Goal: Task Accomplishment & Management: Use online tool/utility

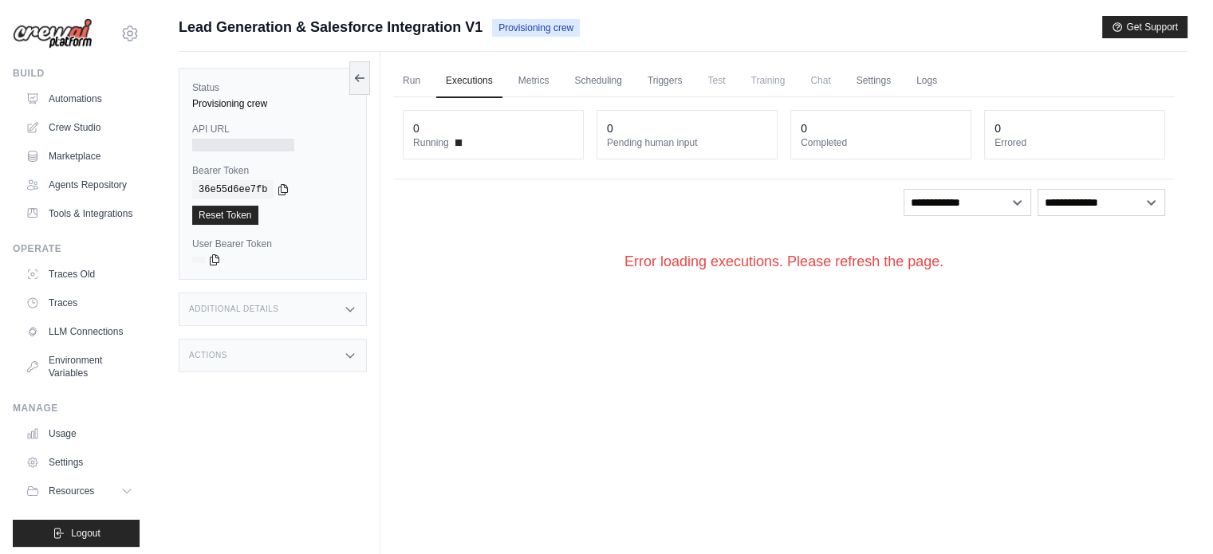
click at [706, 362] on div "Run Executions Metrics Scheduling Triggers Test Training Chat Settings Logs 0 R…" at bounding box center [783, 329] width 807 height 554
click at [83, 126] on link "Crew Studio" at bounding box center [81, 128] width 120 height 26
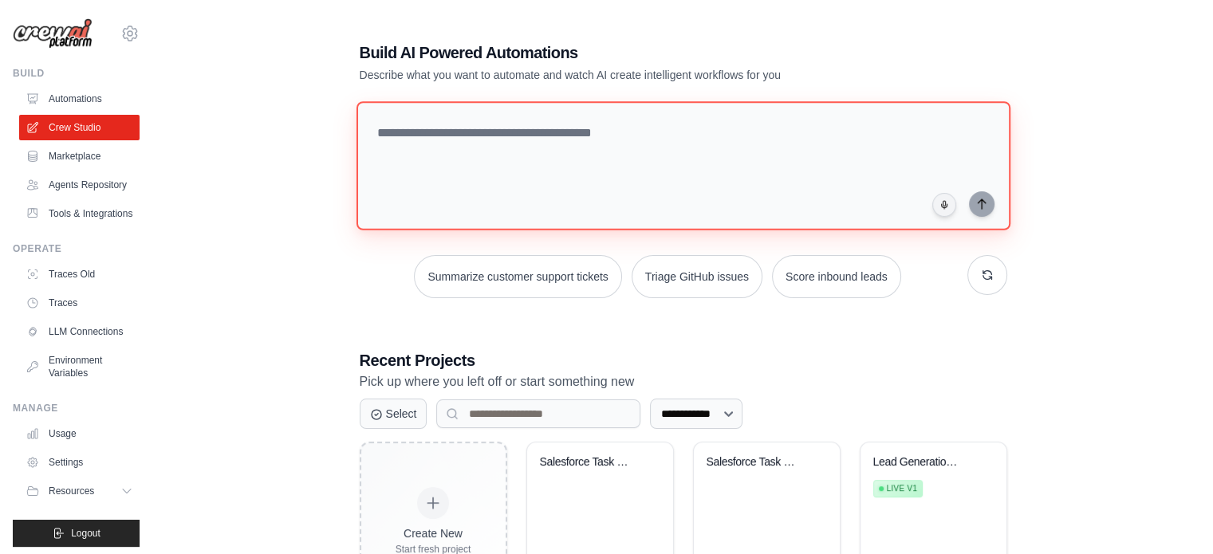
click at [608, 152] on textarea at bounding box center [683, 165] width 654 height 129
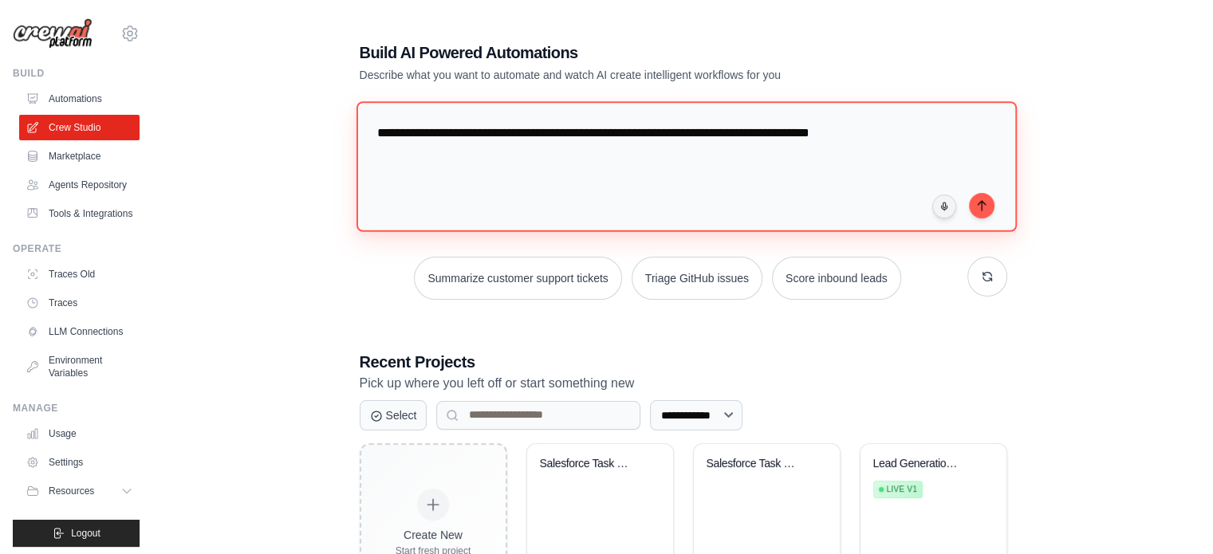
type textarea "**********"
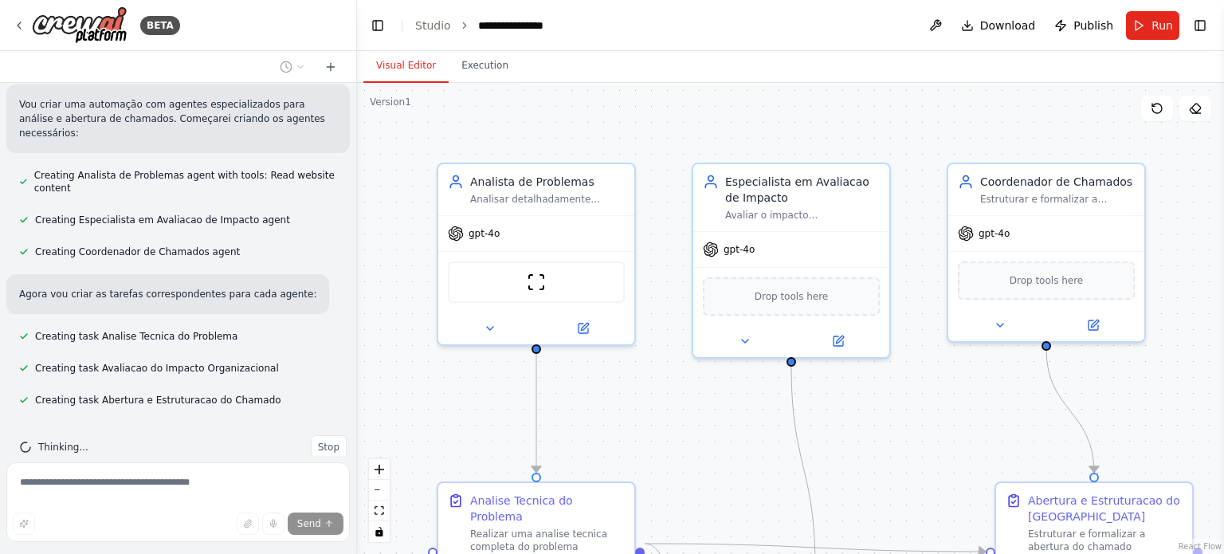
scroll to position [475, 0]
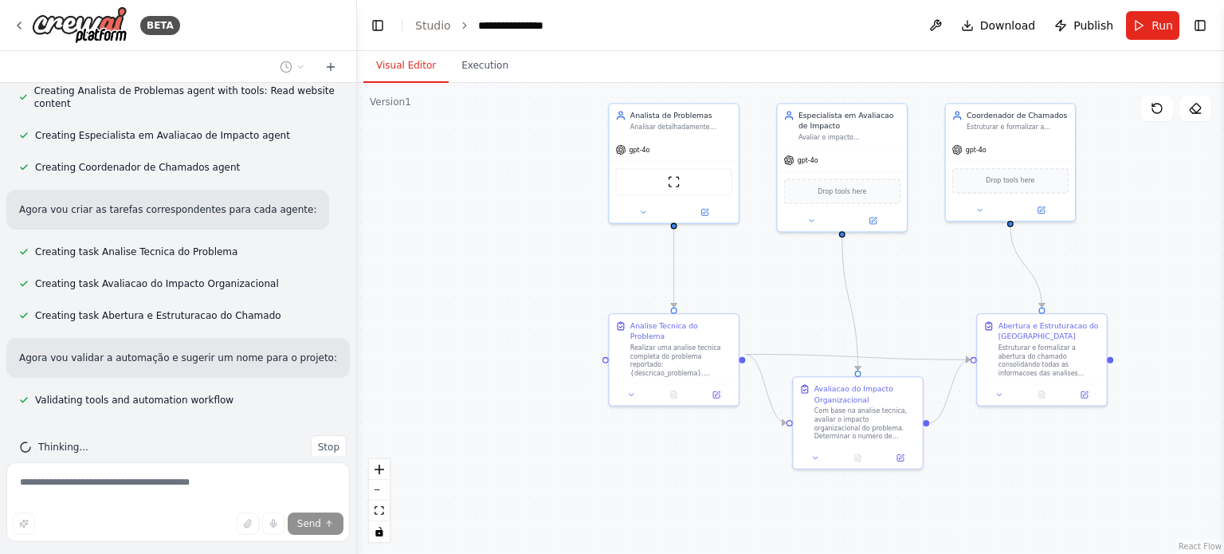
drag, startPoint x: 996, startPoint y: 391, endPoint x: 979, endPoint y: 258, distance: 133.5
click at [979, 258] on div ".deletable-edge-delete-btn { width: 20px; height: 20px; border: 0px solid #ffff…" at bounding box center [790, 318] width 867 height 471
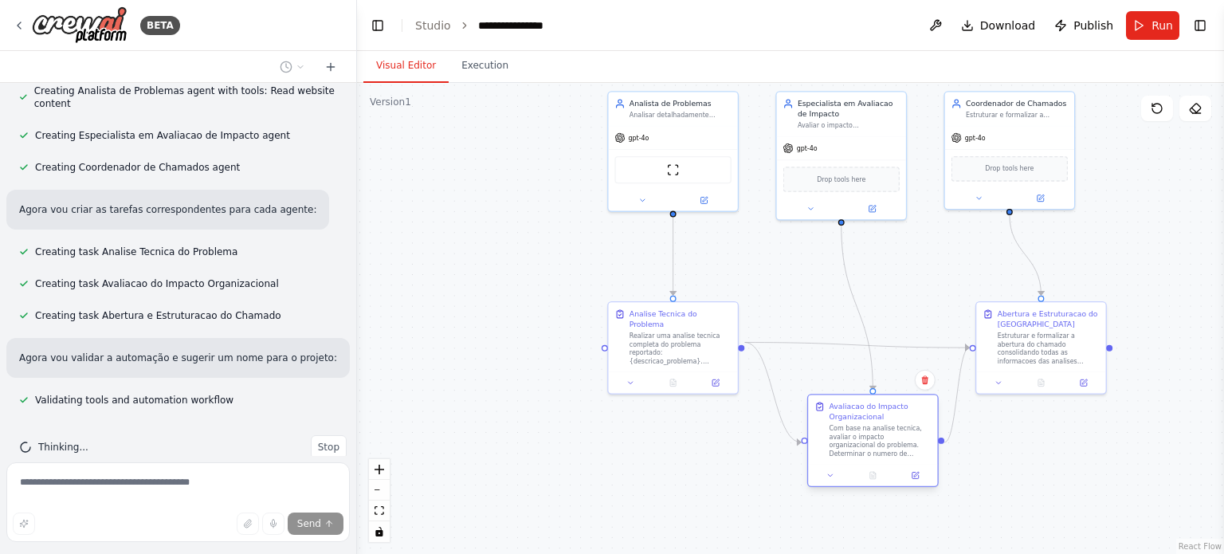
scroll to position [507, 0]
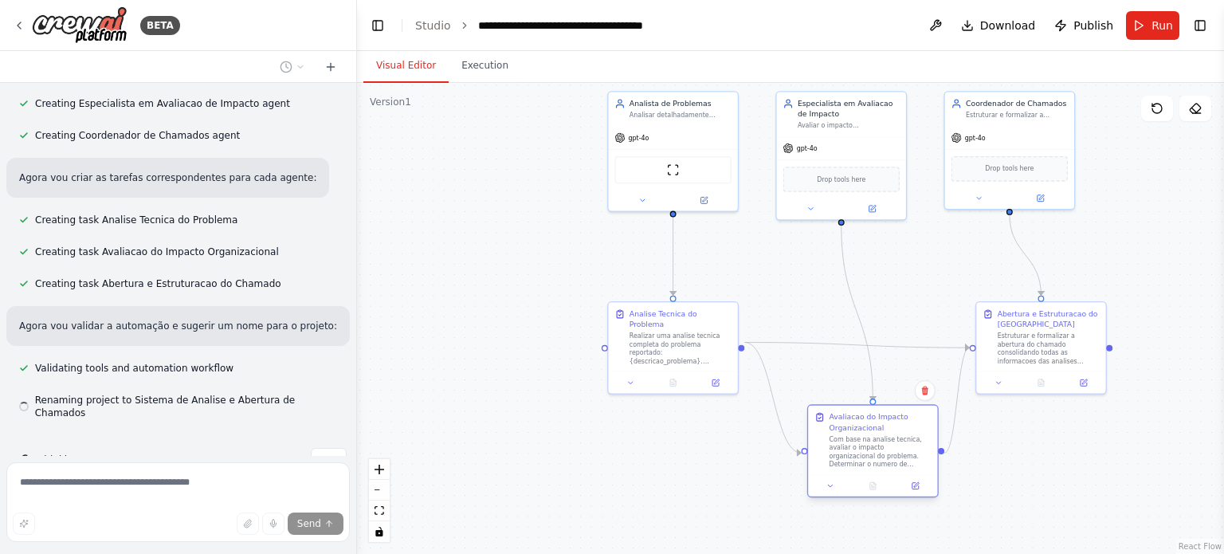
drag, startPoint x: 885, startPoint y: 382, endPoint x: 904, endPoint y: 434, distance: 55.2
click at [904, 434] on div "Avaliacao do Impacto Organizacional Com base na analise tecnica, avaliar o impa…" at bounding box center [874, 450] width 132 height 93
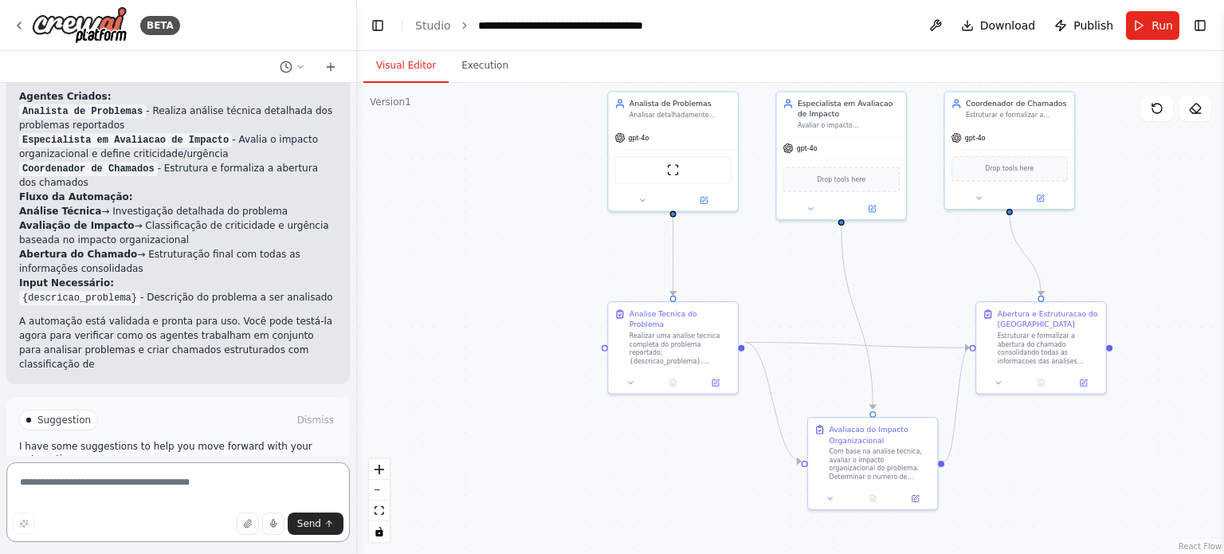
scroll to position [928, 0]
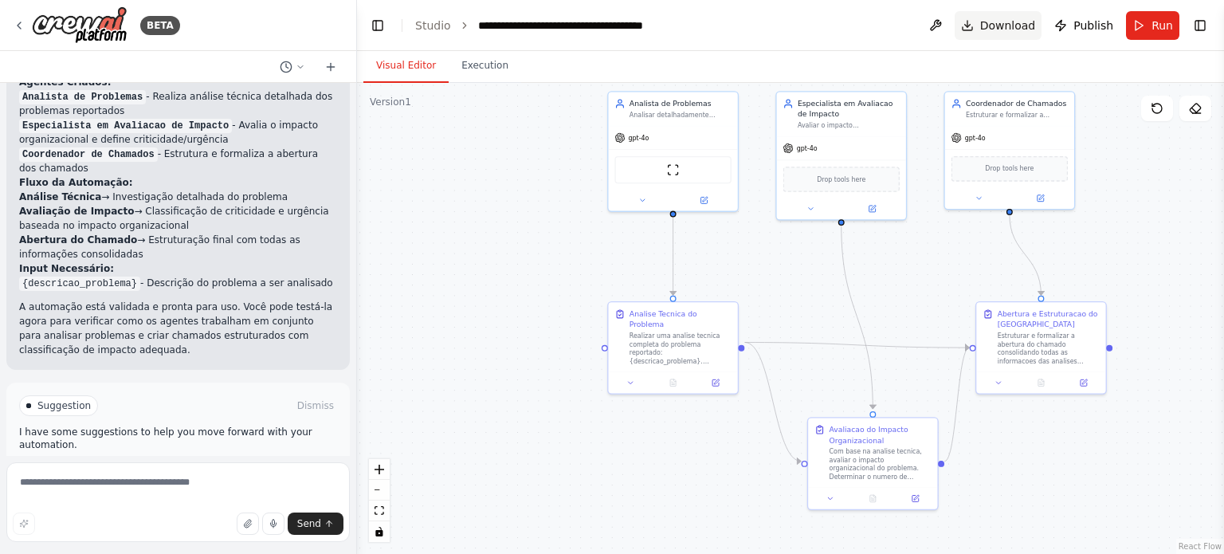
click at [1013, 27] on span "Download" at bounding box center [1009, 26] width 56 height 16
click at [694, 330] on div "Realizar uma analise tecnica completa do problema reportado: {descricao_problem…" at bounding box center [681, 346] width 102 height 33
click at [693, 335] on div "Realizar uma analise tecnica completa do problema reportado: {descricao_problem…" at bounding box center [681, 346] width 102 height 33
click at [693, 336] on div "Realizar uma analise tecnica completa do problema reportado: {descricao_problem…" at bounding box center [681, 346] width 102 height 33
click at [868, 277] on div ".deletable-edge-delete-btn { width: 20px; height: 20px; border: 0px solid #ffff…" at bounding box center [790, 318] width 867 height 471
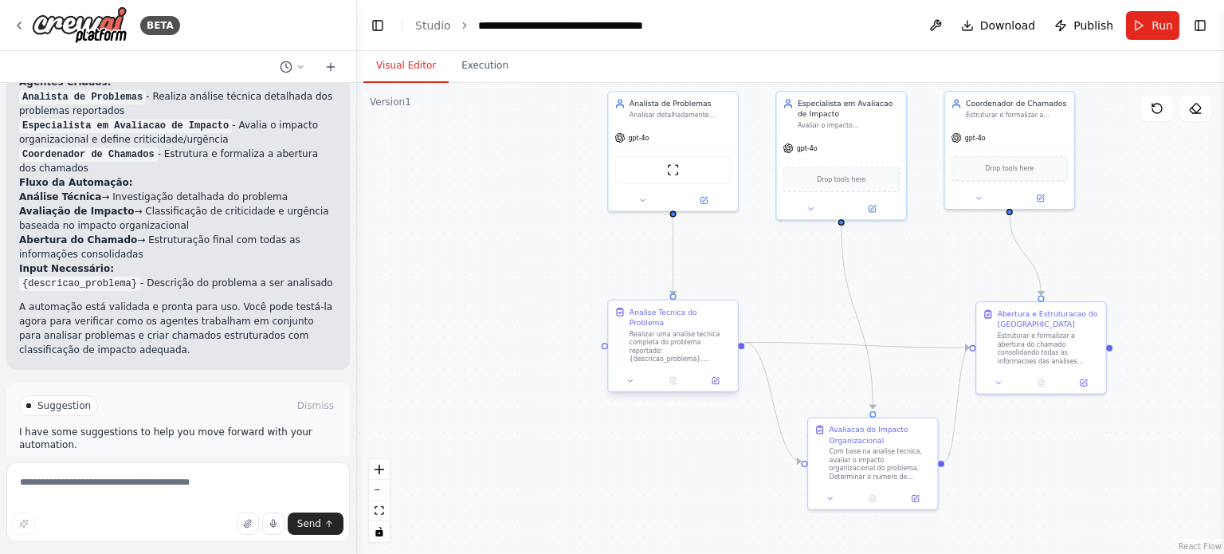
click at [676, 330] on div "Realizar uma analise tecnica completa do problema reportado: {descricao_problem…" at bounding box center [681, 346] width 102 height 33
click at [648, 340] on div "Realizar uma analise tecnica completa do problema reportado: {descricao_problem…" at bounding box center [681, 346] width 102 height 33
click at [628, 376] on icon at bounding box center [631, 380] width 9 height 9
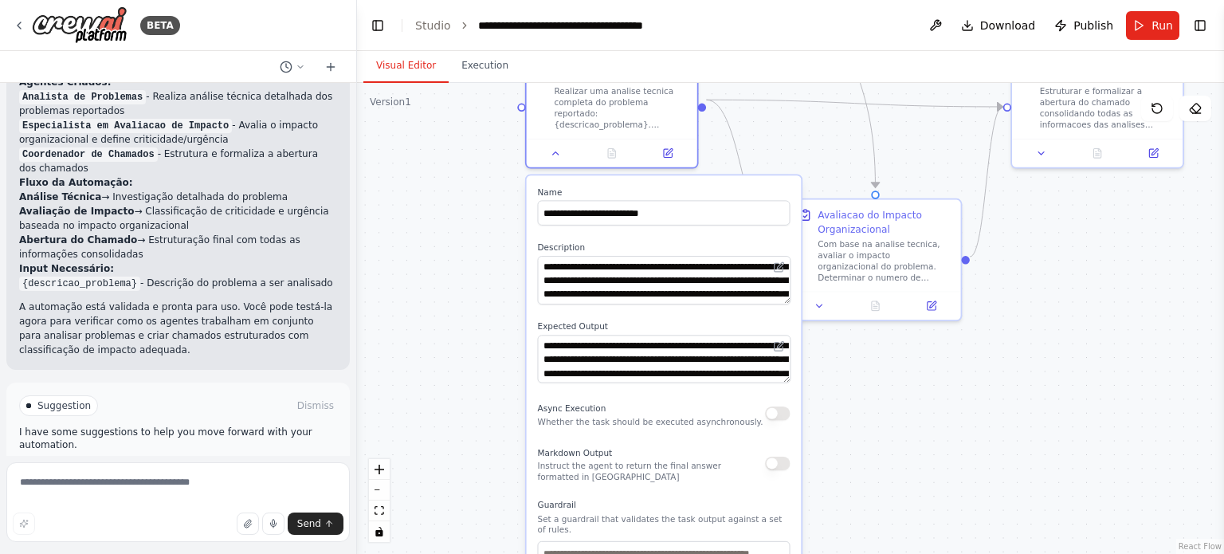
drag, startPoint x: 532, startPoint y: 336, endPoint x: 462, endPoint y: 107, distance: 239.8
click at [462, 107] on div ".deletable-edge-delete-btn { width: 20px; height: 20px; border: 0px solid #ffff…" at bounding box center [790, 318] width 867 height 471
drag, startPoint x: 478, startPoint y: 250, endPoint x: 479, endPoint y: 242, distance: 8.8
click at [478, 249] on div ".deletable-edge-delete-btn { width: 20px; height: 20px; border: 0px solid #ffff…" at bounding box center [790, 318] width 867 height 471
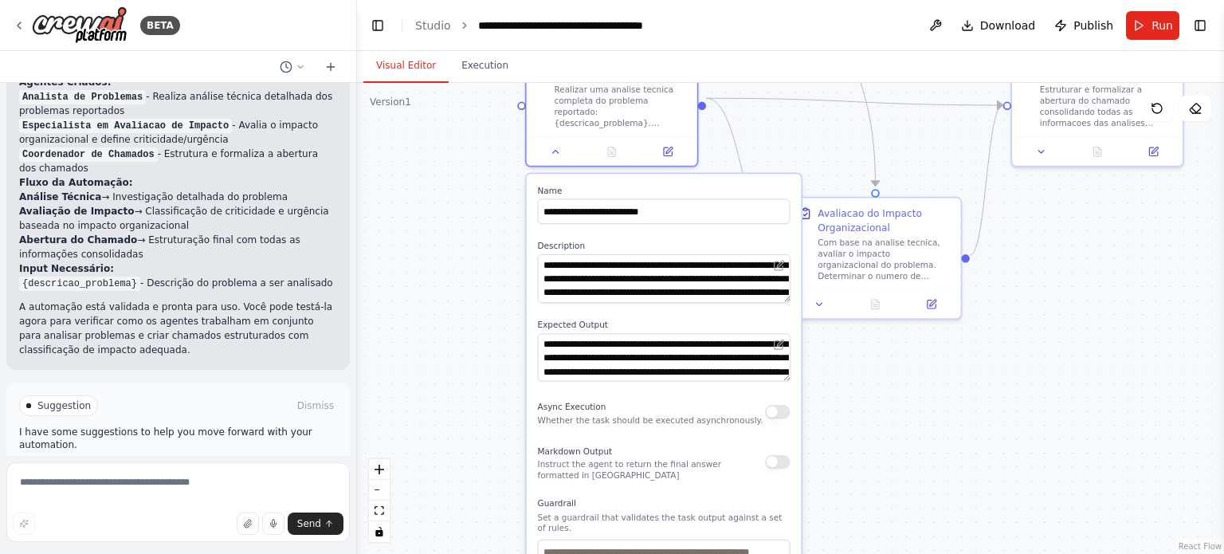
click at [979, 411] on div ".deletable-edge-delete-btn { width: 20px; height: 20px; border: 0px solid #ffff…" at bounding box center [790, 318] width 867 height 471
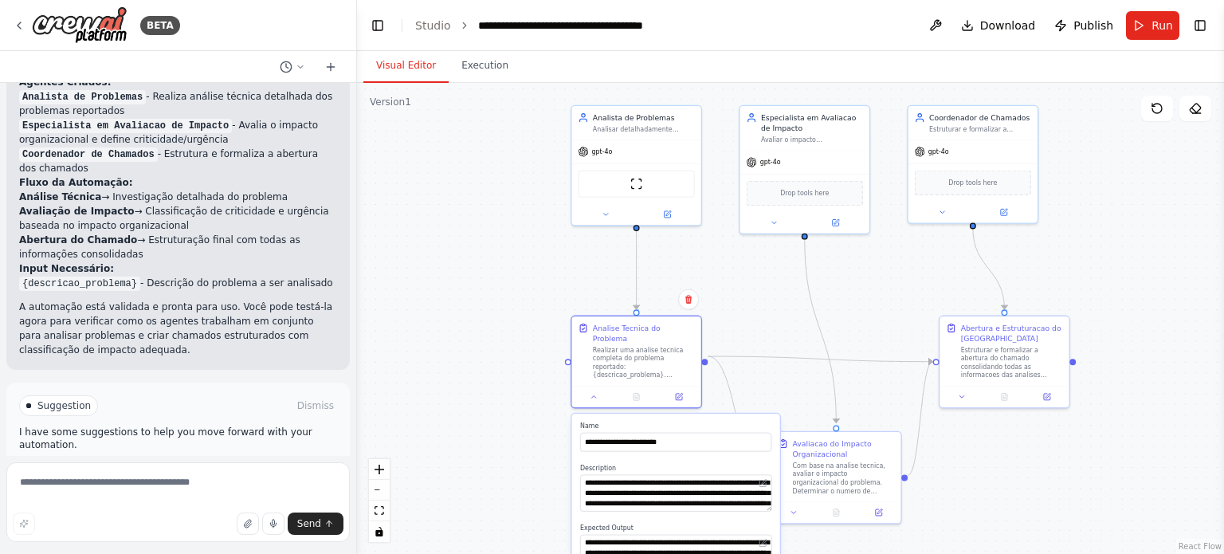
drag, startPoint x: 947, startPoint y: 523, endPoint x: 920, endPoint y: 592, distance: 73.7
click at [920, 553] on html "BETA criar uma serie de agentes que analisa e abre um chamdo com nota de impcto…" at bounding box center [612, 277] width 1224 height 554
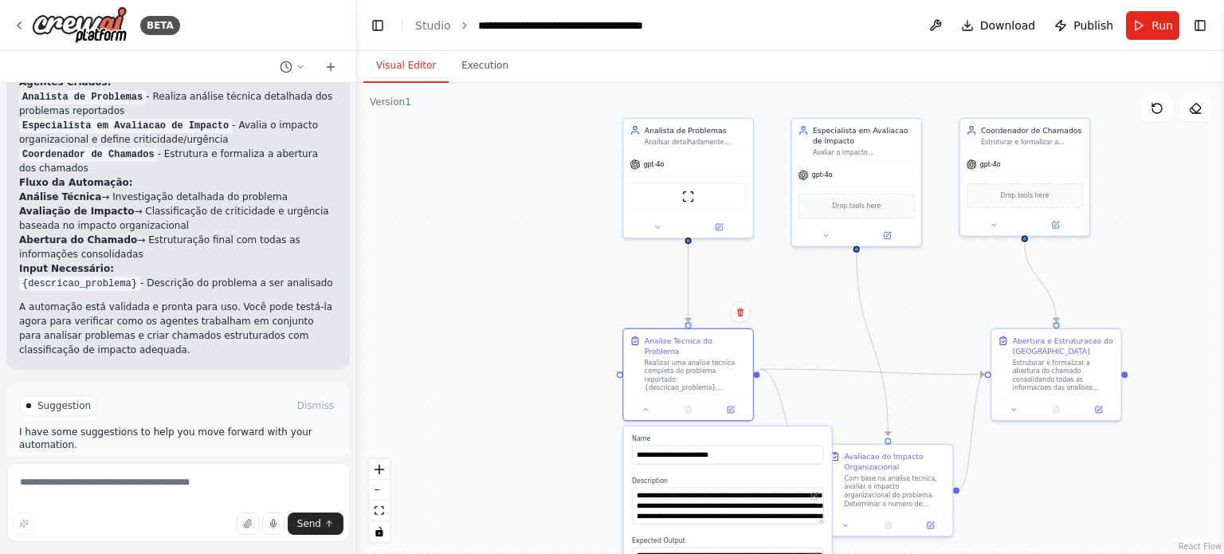
drag, startPoint x: 525, startPoint y: 326, endPoint x: 576, endPoint y: 328, distance: 51.0
click at [584, 328] on div ".deletable-edge-delete-btn { width: 20px; height: 20px; border: 0px solid #ffff…" at bounding box center [790, 318] width 867 height 471
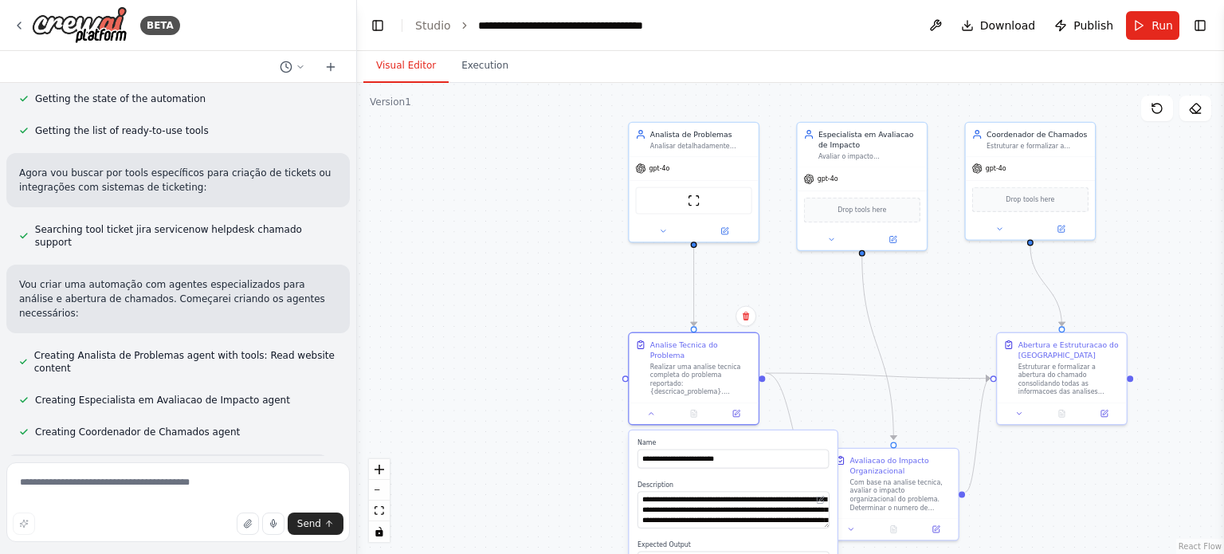
scroll to position [0, 0]
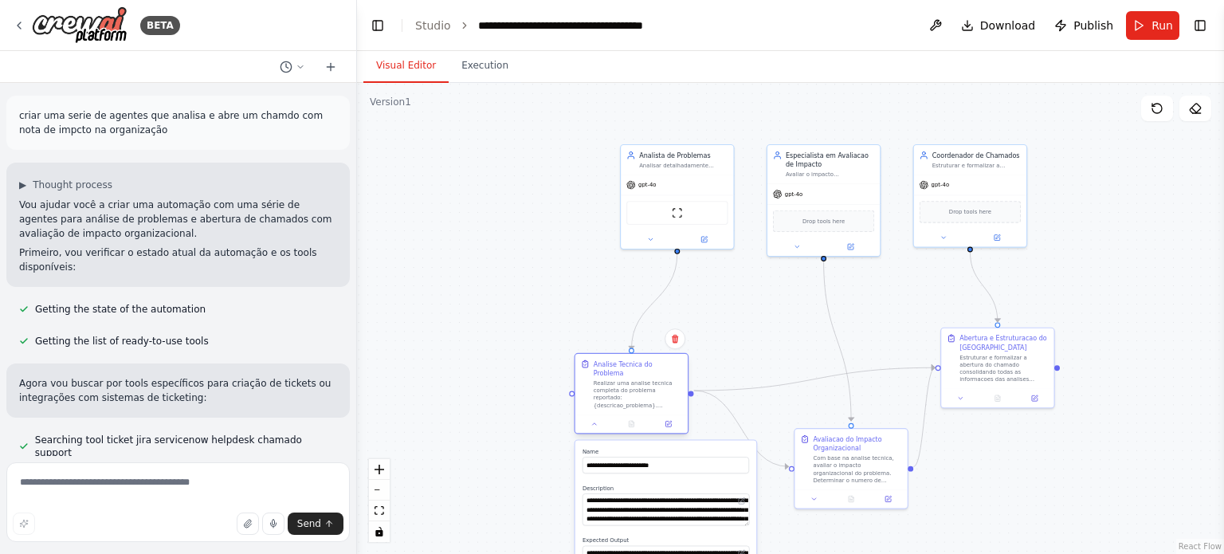
drag, startPoint x: 686, startPoint y: 356, endPoint x: 637, endPoint y: 384, distance: 57.2
click at [637, 384] on div "Realizar uma analise tecnica completa do problema reportado: {descricao_problem…" at bounding box center [638, 393] width 88 height 29
drag, startPoint x: 862, startPoint y: 465, endPoint x: 839, endPoint y: 456, distance: 24.7
click at [860, 457] on div "Com base na analise tecnica, avaliar o impacto organizacional do problema. Dete…" at bounding box center [857, 458] width 88 height 29
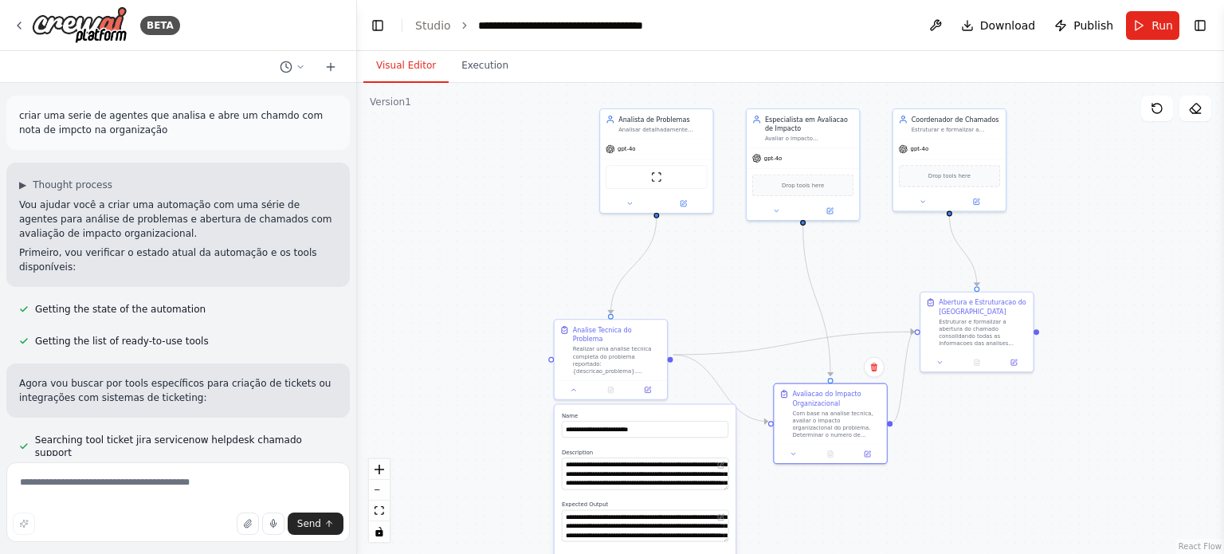
click at [580, 279] on div ".deletable-edge-delete-btn { width: 20px; height: 20px; border: 0px solid #ffff…" at bounding box center [790, 318] width 867 height 471
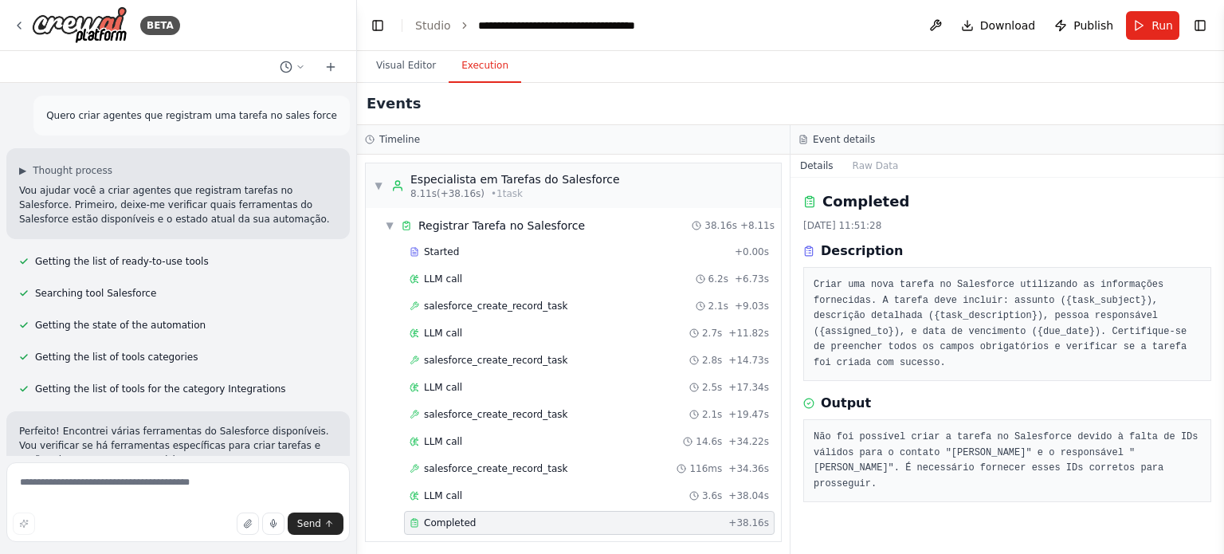
scroll to position [1, 0]
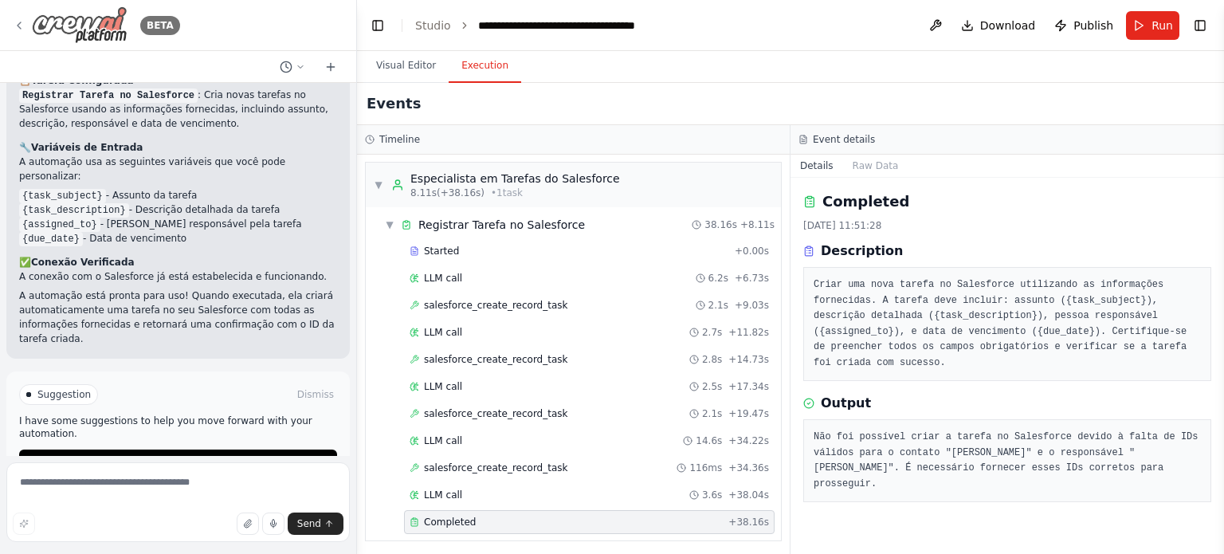
click at [19, 25] on icon at bounding box center [19, 25] width 13 height 13
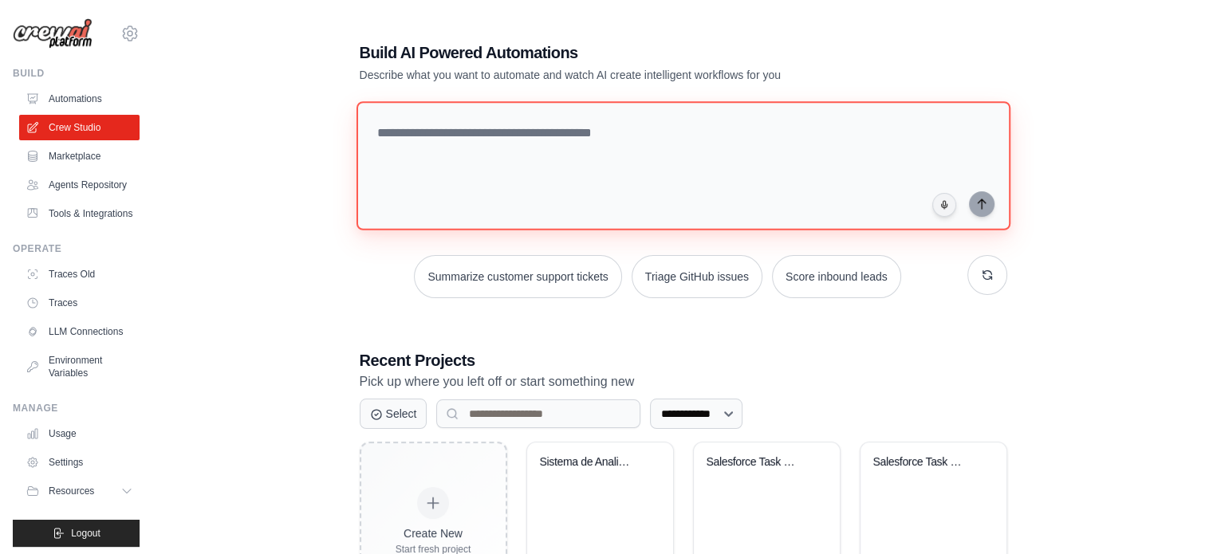
click at [560, 171] on textarea at bounding box center [683, 165] width 654 height 129
type textarea "**********"
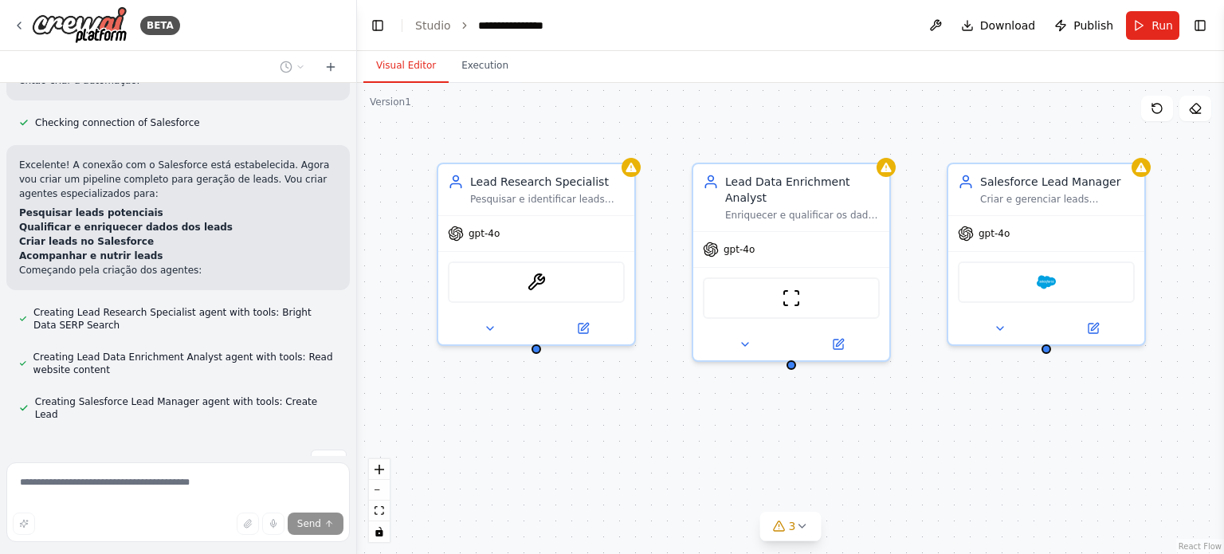
scroll to position [556, 0]
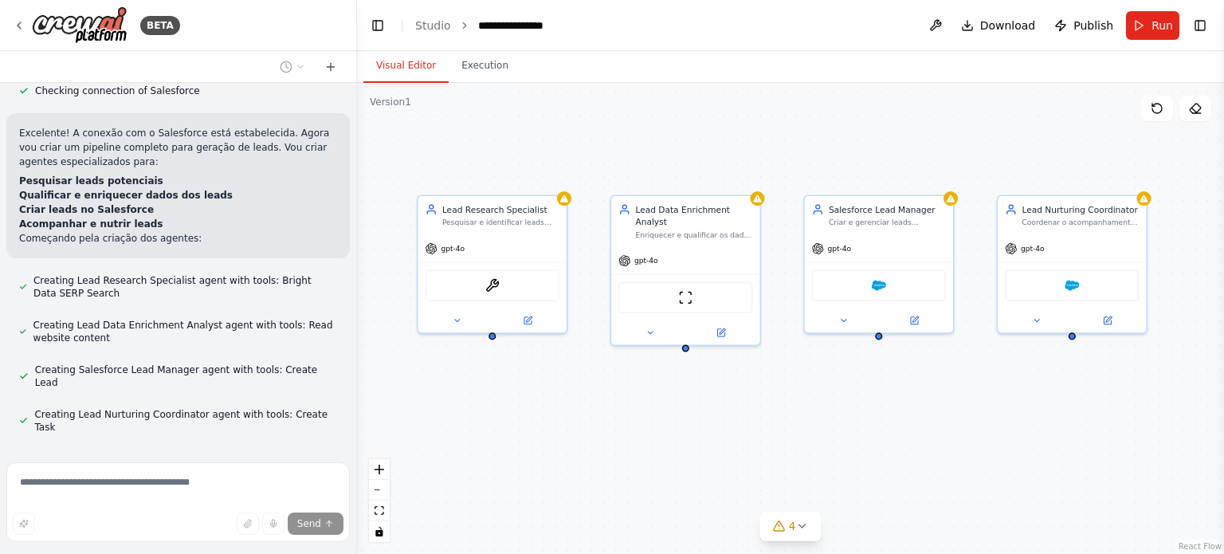
drag, startPoint x: 1019, startPoint y: 427, endPoint x: 878, endPoint y: 399, distance: 143.8
click at [878, 399] on div "Lead Research Specialist Pesquisar e identificar leads potenciais de alta quali…" at bounding box center [790, 318] width 867 height 471
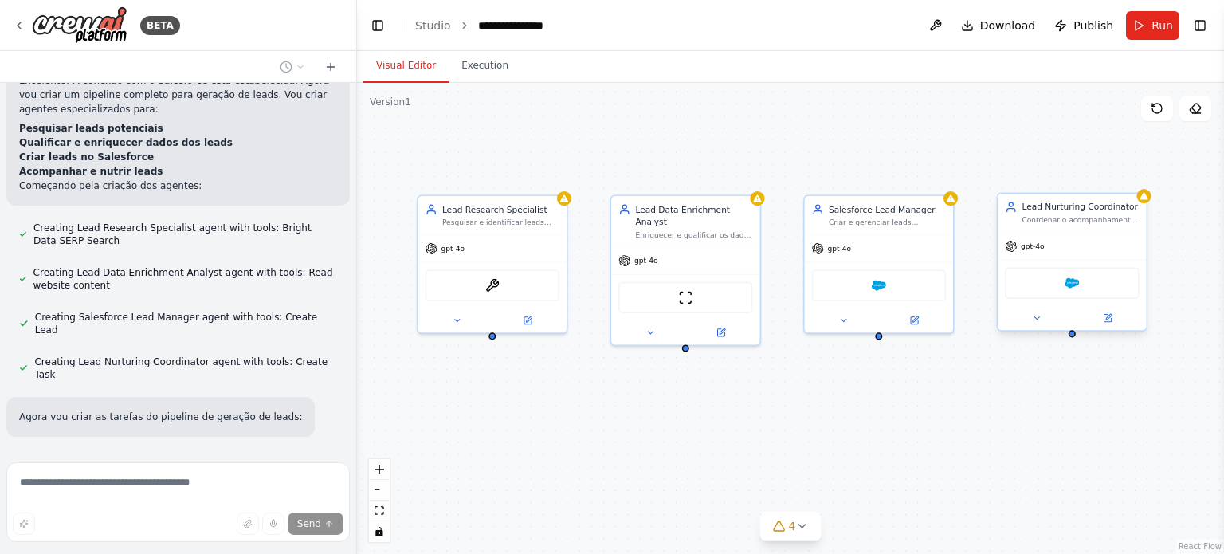
scroll to position [641, 0]
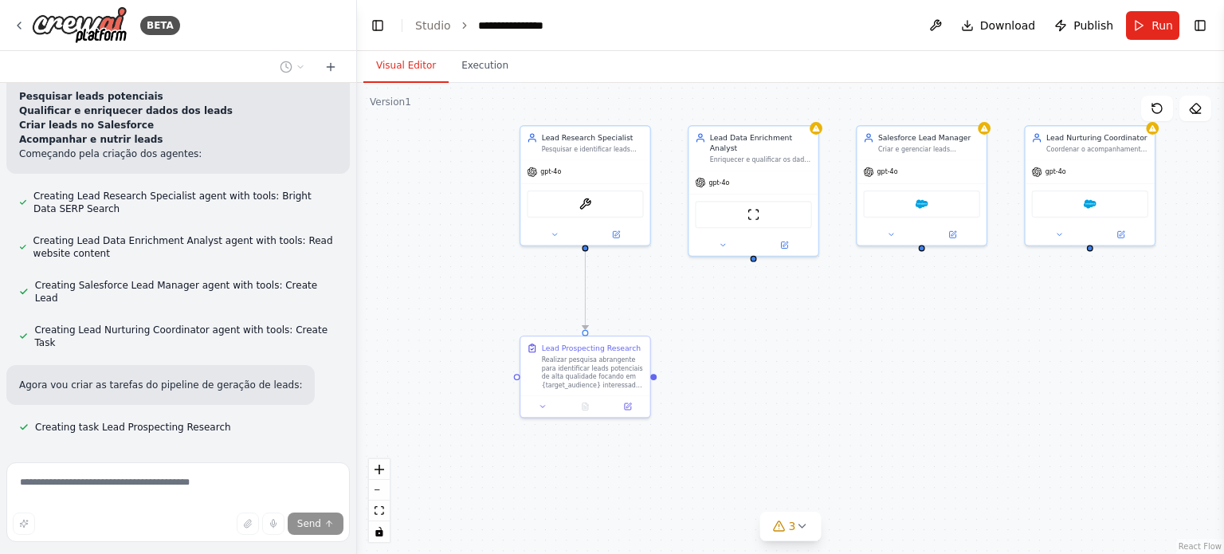
drag, startPoint x: 674, startPoint y: 420, endPoint x: 738, endPoint y: 325, distance: 114.8
click at [738, 325] on div ".deletable-edge-delete-btn { width: 20px; height: 20px; border: 0px solid #ffff…" at bounding box center [790, 318] width 867 height 471
click at [608, 370] on div "Realizar pesquisa abrangente para identificar leads potenciais de alta qualidad…" at bounding box center [593, 369] width 102 height 33
click at [631, 411] on div at bounding box center [585, 405] width 129 height 22
click at [629, 404] on icon at bounding box center [628, 404] width 6 height 6
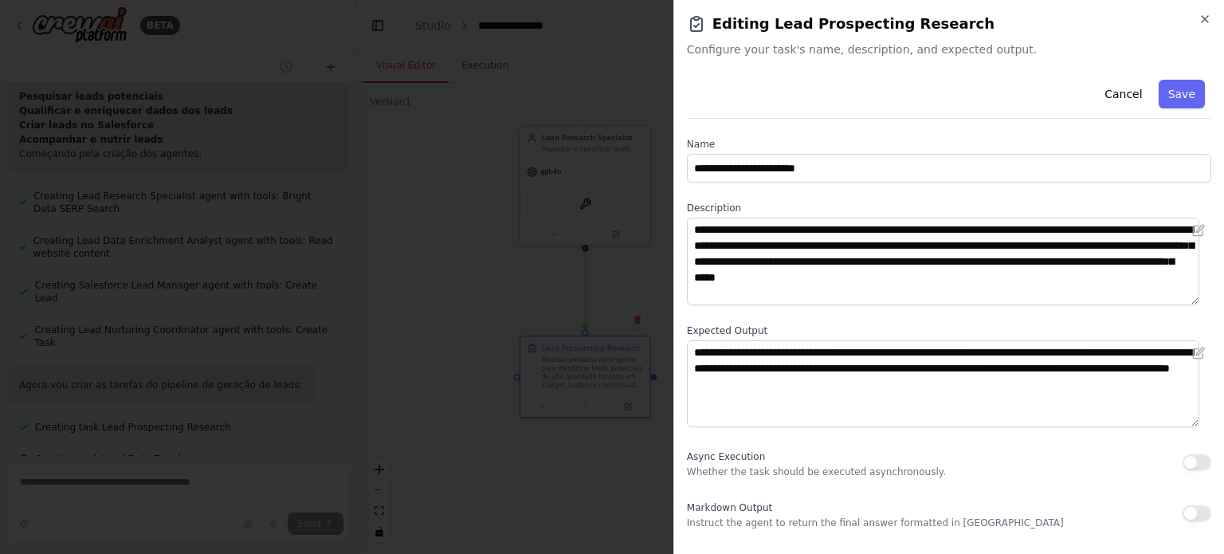
scroll to position [673, 0]
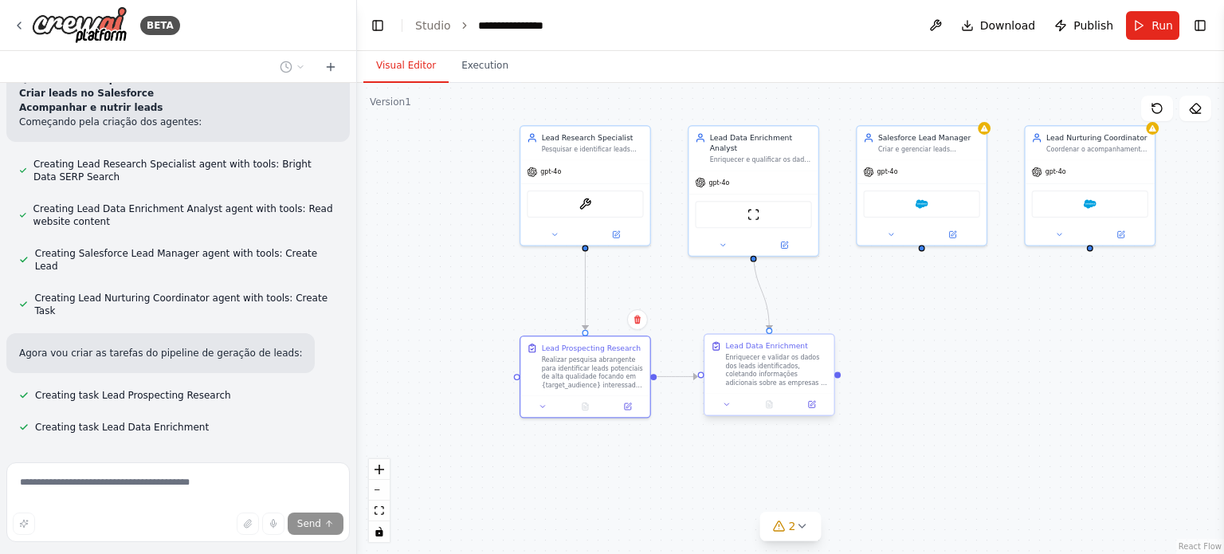
click at [790, 362] on div "Enriquecer e validar os dados dos leads identificados, coletando informações ad…" at bounding box center [777, 369] width 102 height 33
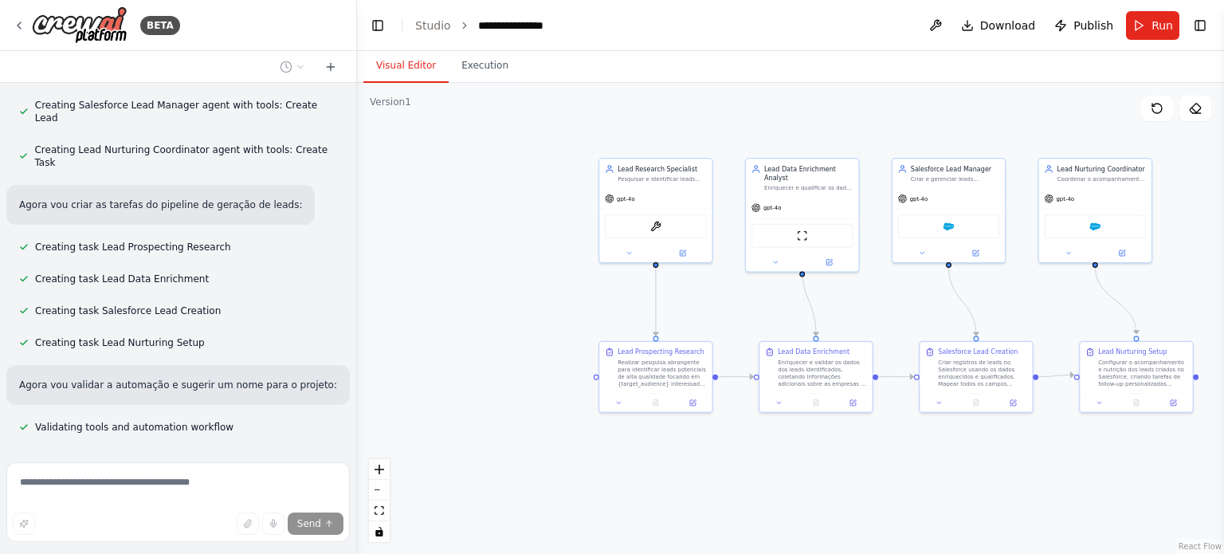
scroll to position [853, 0]
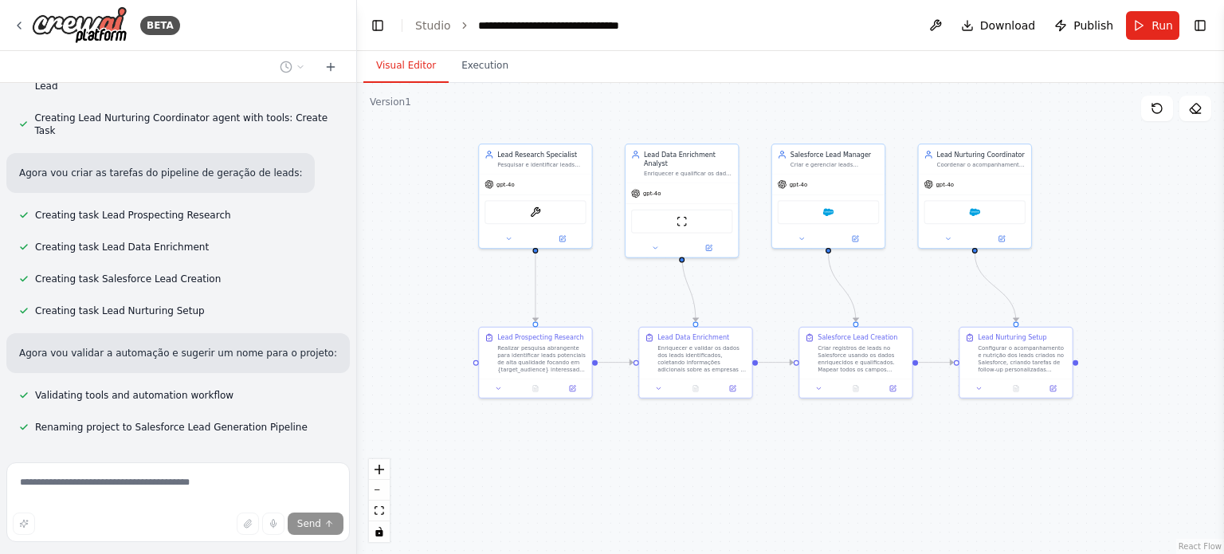
drag, startPoint x: 488, startPoint y: 496, endPoint x: 423, endPoint y: 482, distance: 66.1
click at [399, 482] on div ".deletable-edge-delete-btn { width: 20px; height: 20px; border: 0px solid #ffff…" at bounding box center [790, 318] width 867 height 471
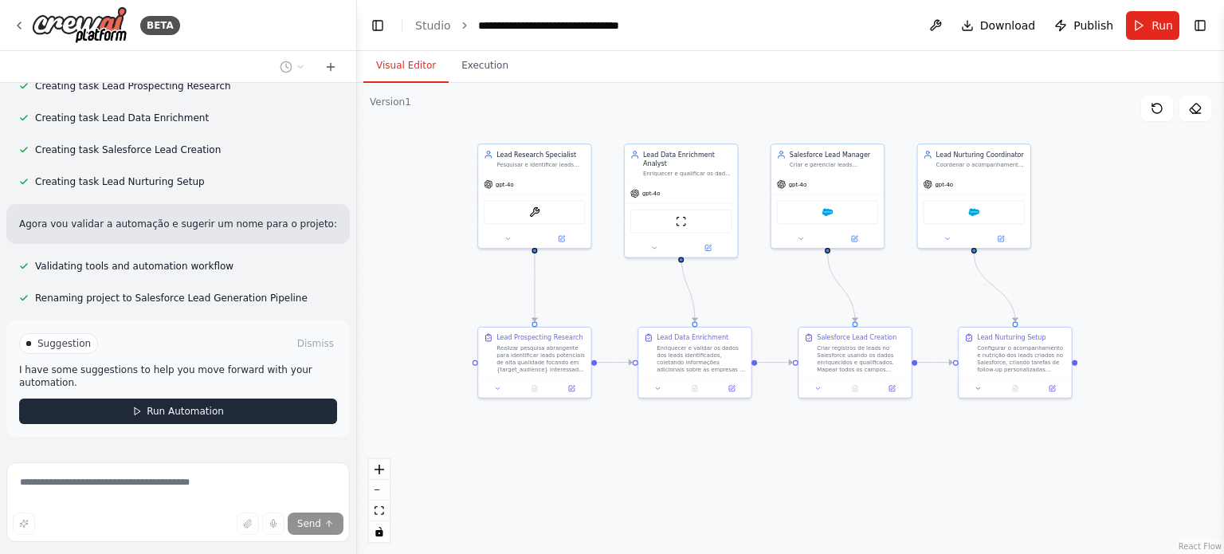
click at [200, 399] on button "Run Automation" at bounding box center [178, 412] width 318 height 26
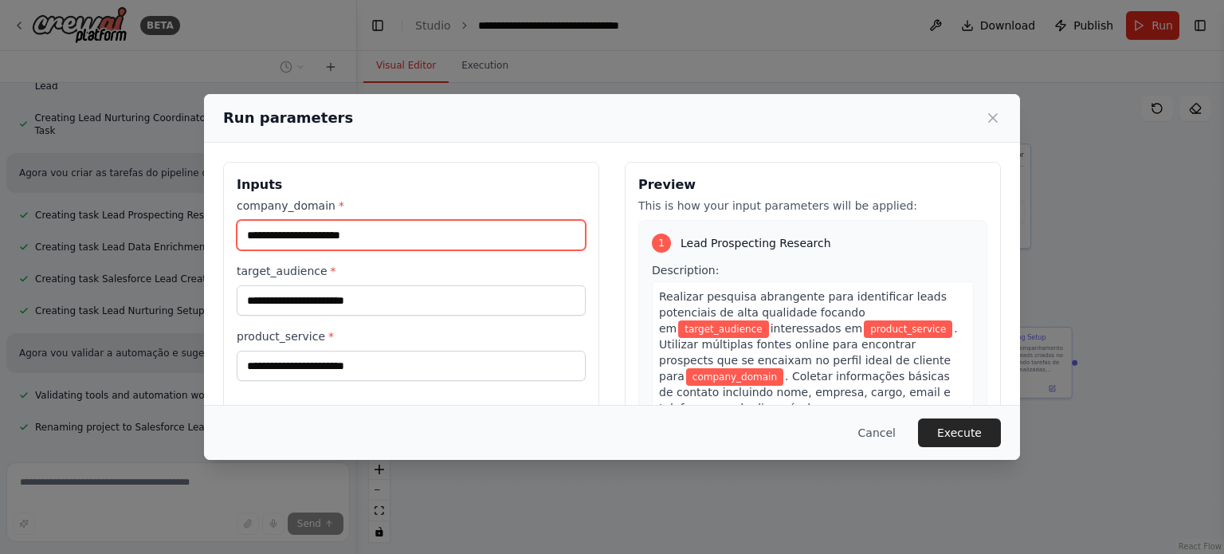
click at [383, 235] on input "company_domain *" at bounding box center [411, 235] width 349 height 30
type input "**"
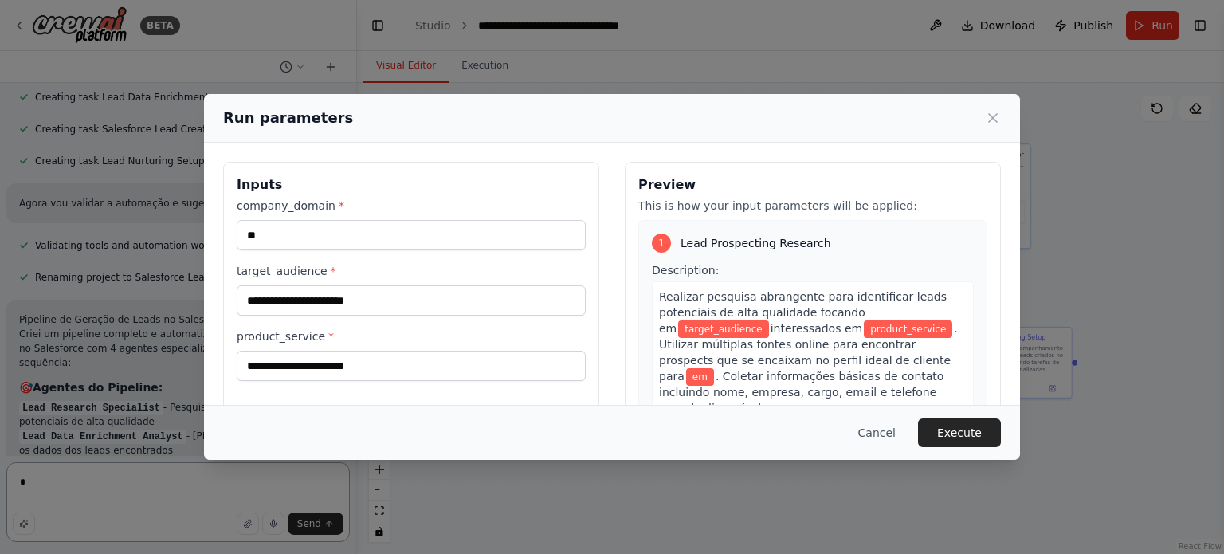
type textarea "*"
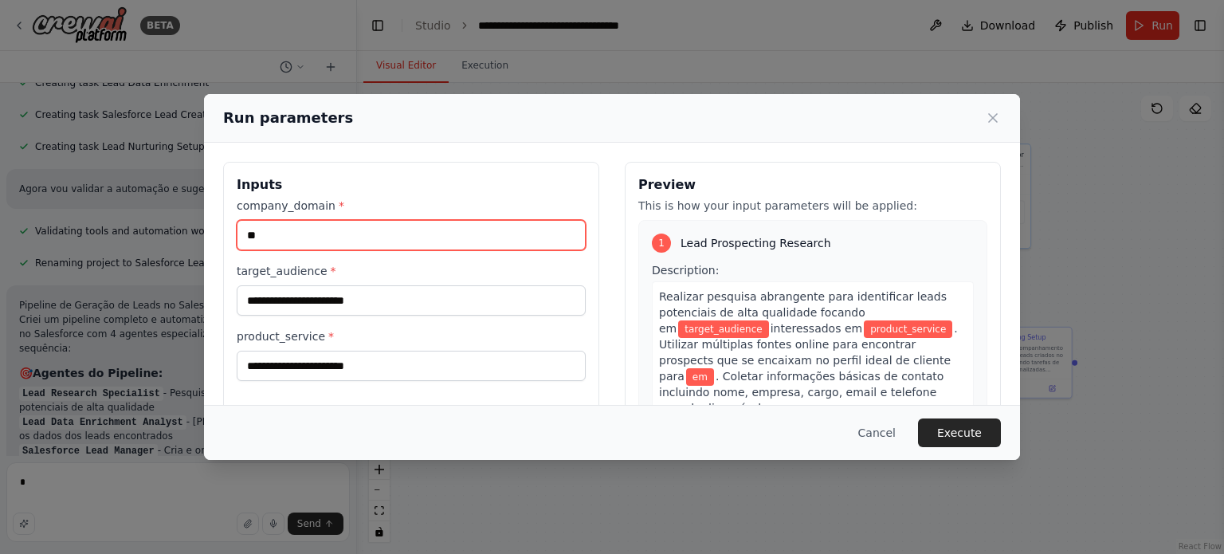
click at [390, 244] on input "**" at bounding box center [411, 235] width 349 height 30
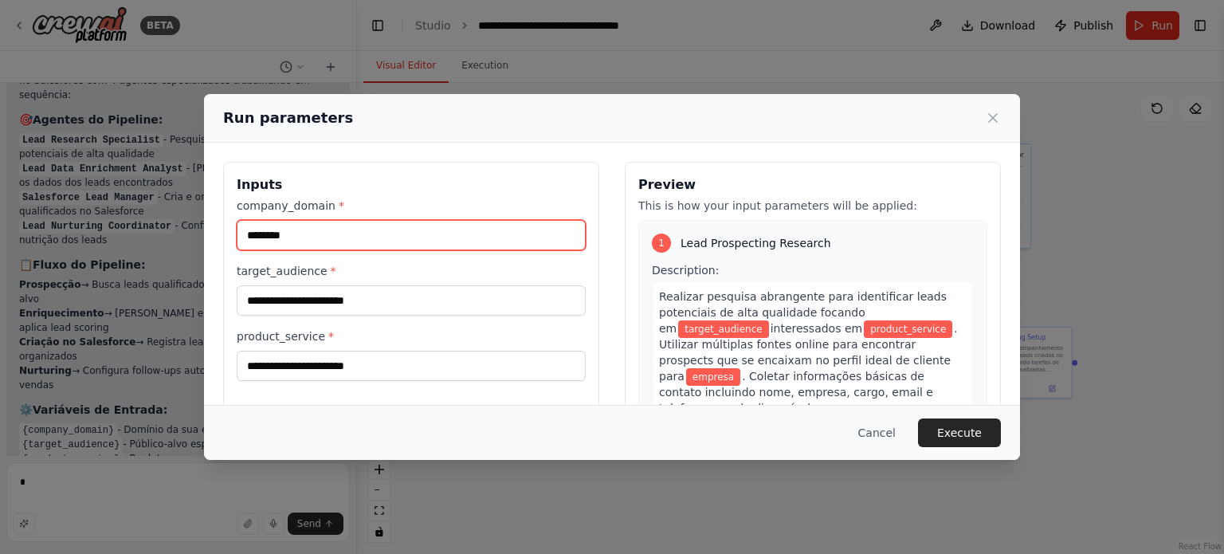
scroll to position [1285, 0]
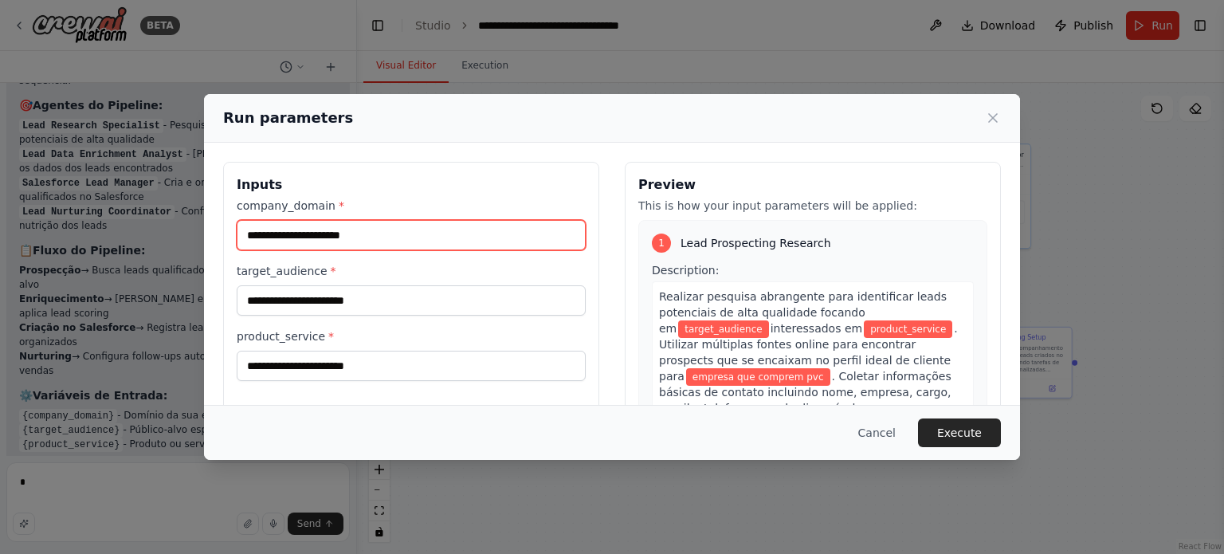
drag, startPoint x: 411, startPoint y: 229, endPoint x: 211, endPoint y: 238, distance: 200.3
click at [211, 238] on div "**********" at bounding box center [612, 351] width 816 height 416
type input "**********"
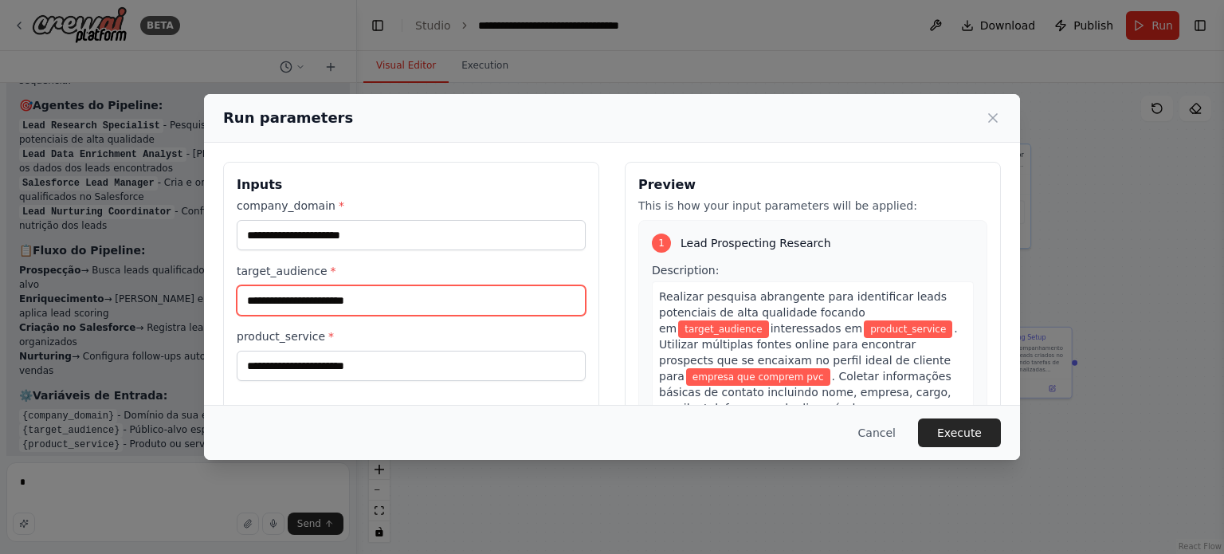
click at [291, 302] on input "target_audience *" at bounding box center [411, 300] width 349 height 30
paste input "**********"
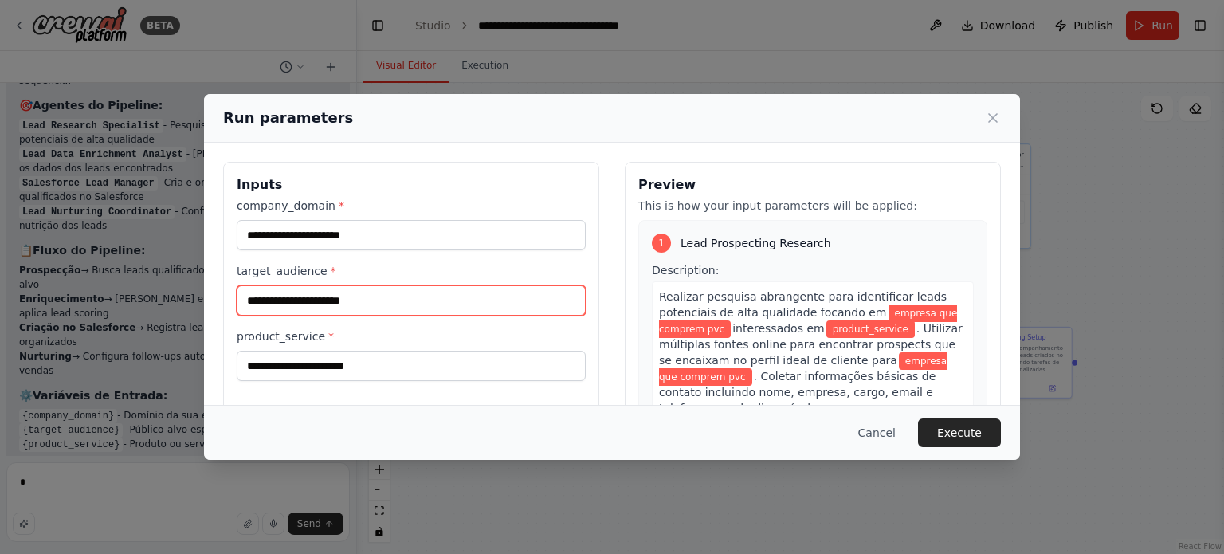
type input "**********"
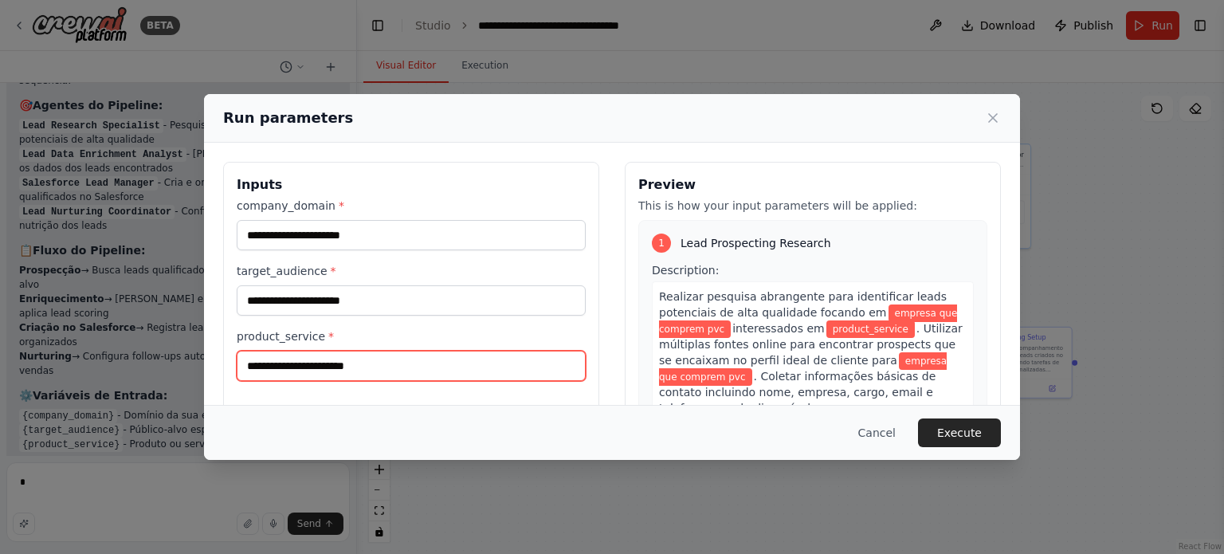
click at [329, 359] on input "product_service *" at bounding box center [411, 366] width 349 height 30
type input "**********"
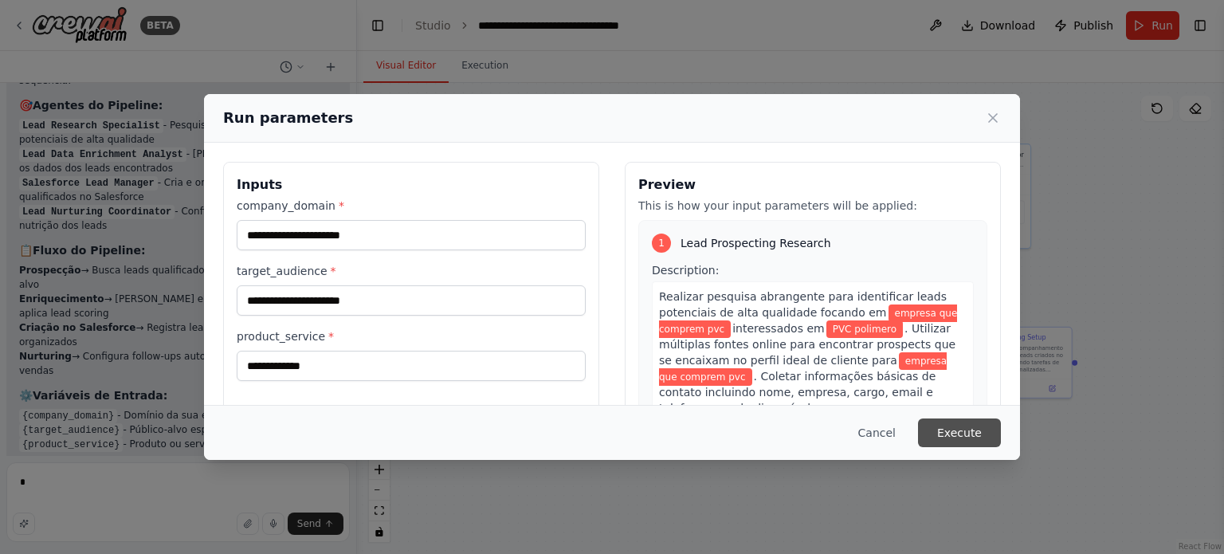
click at [984, 439] on button "Execute" at bounding box center [959, 433] width 83 height 29
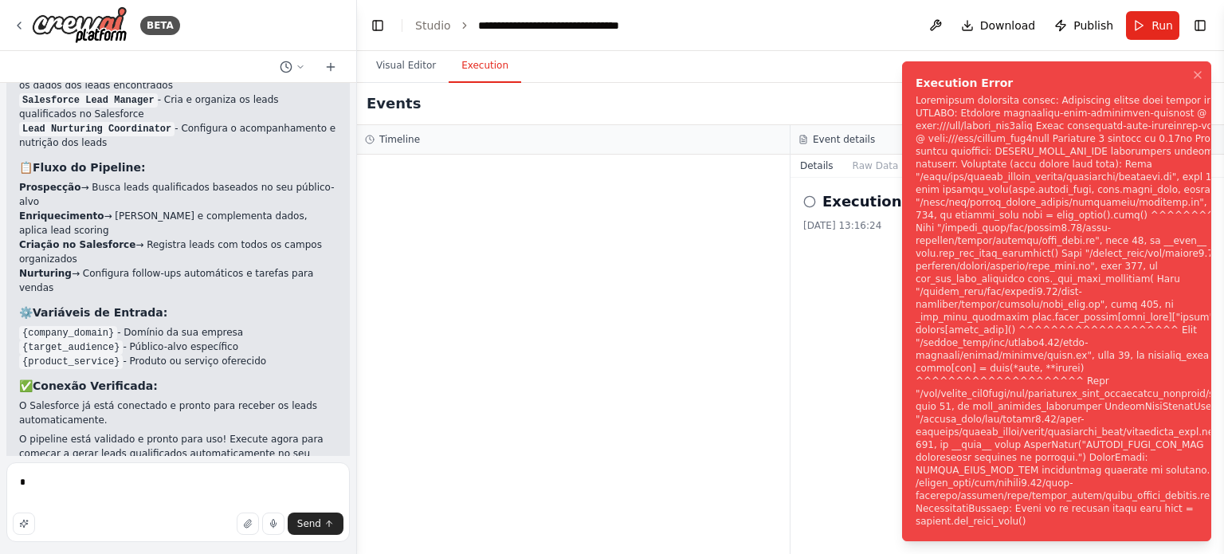
scroll to position [1414, 0]
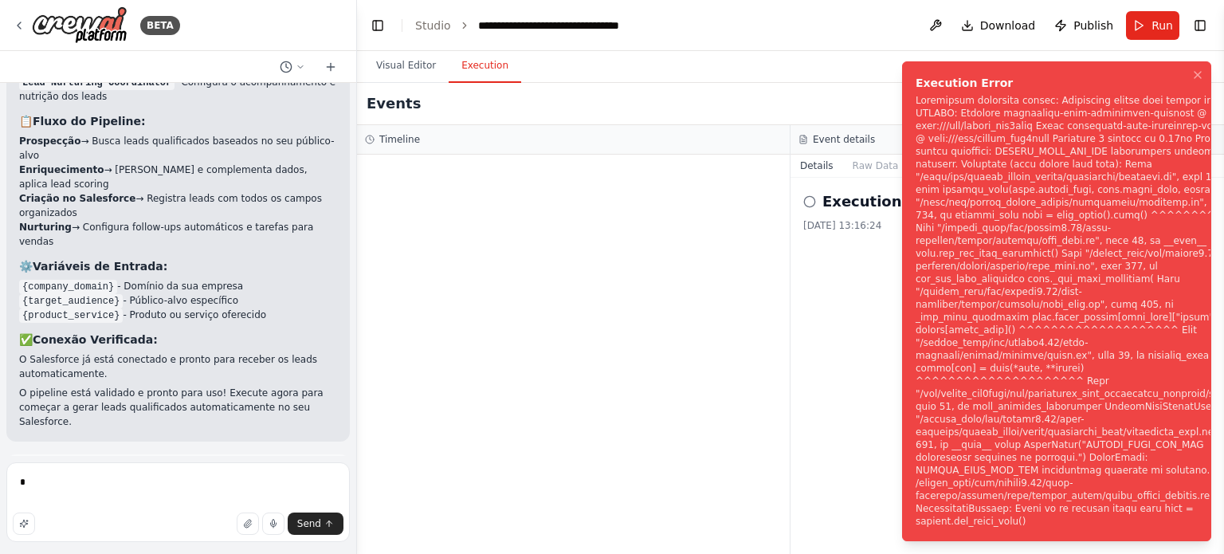
click at [169, 539] on span "Help fix error" at bounding box center [185, 545] width 63 height 13
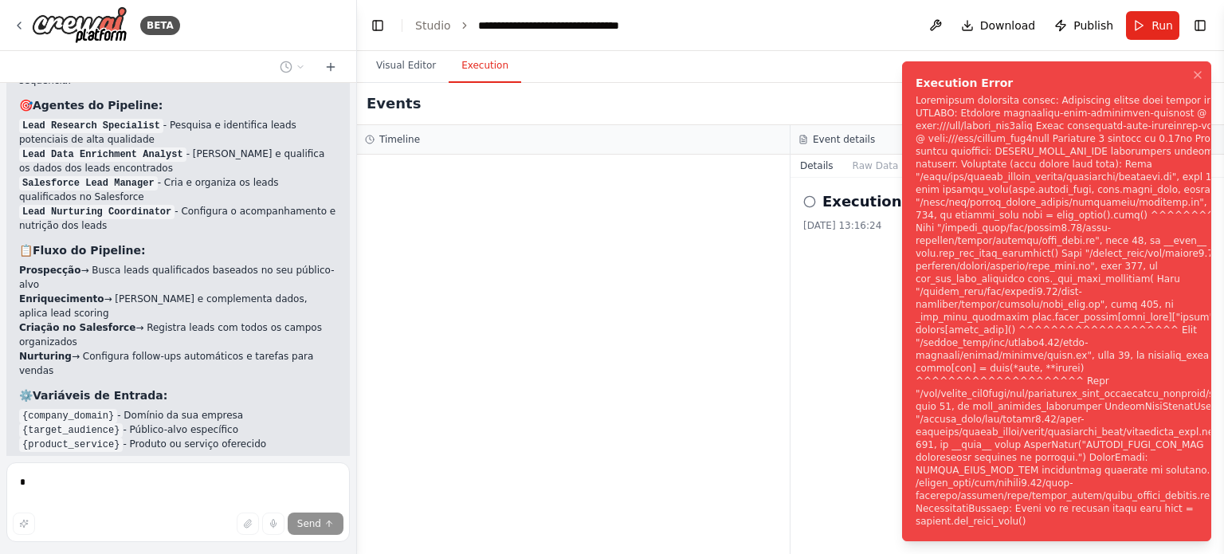
scroll to position [1347, 0]
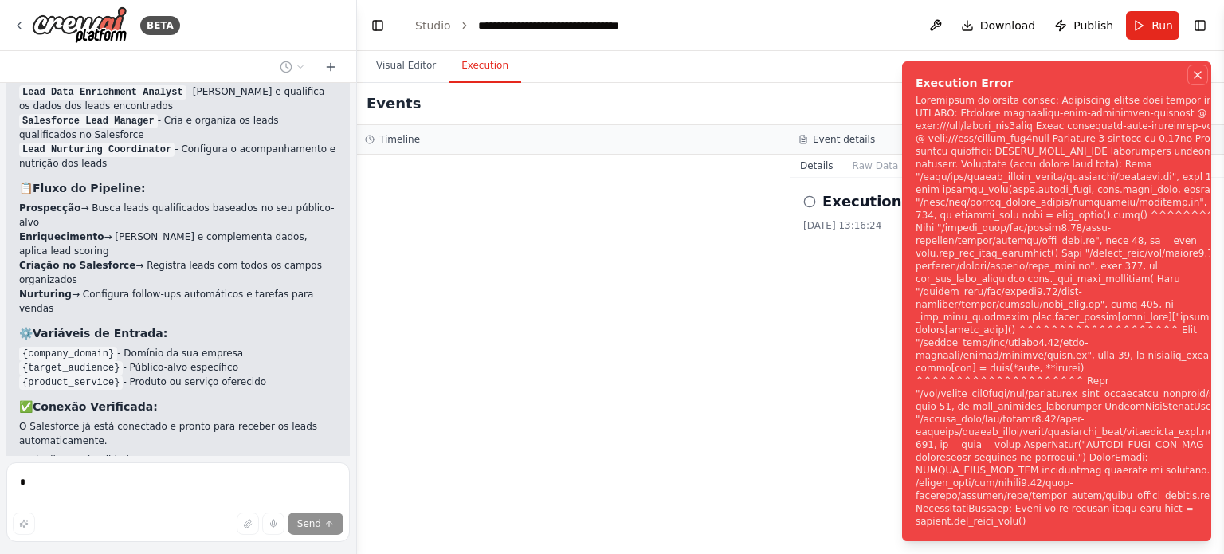
click at [1199, 81] on icon "Notifications (F8)" at bounding box center [1198, 75] width 13 height 13
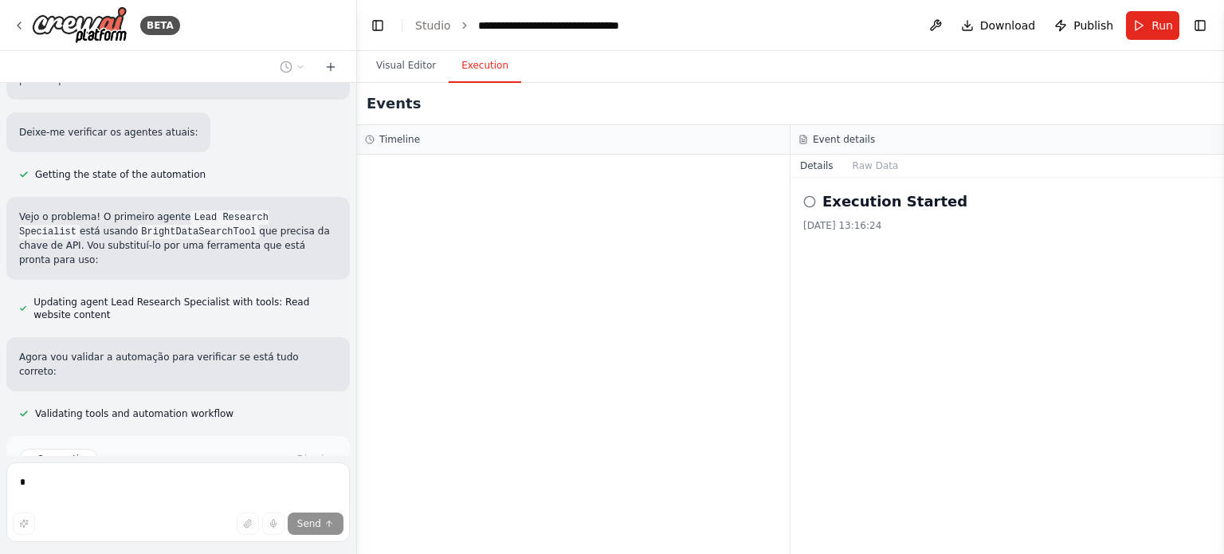
scroll to position [1923, 0]
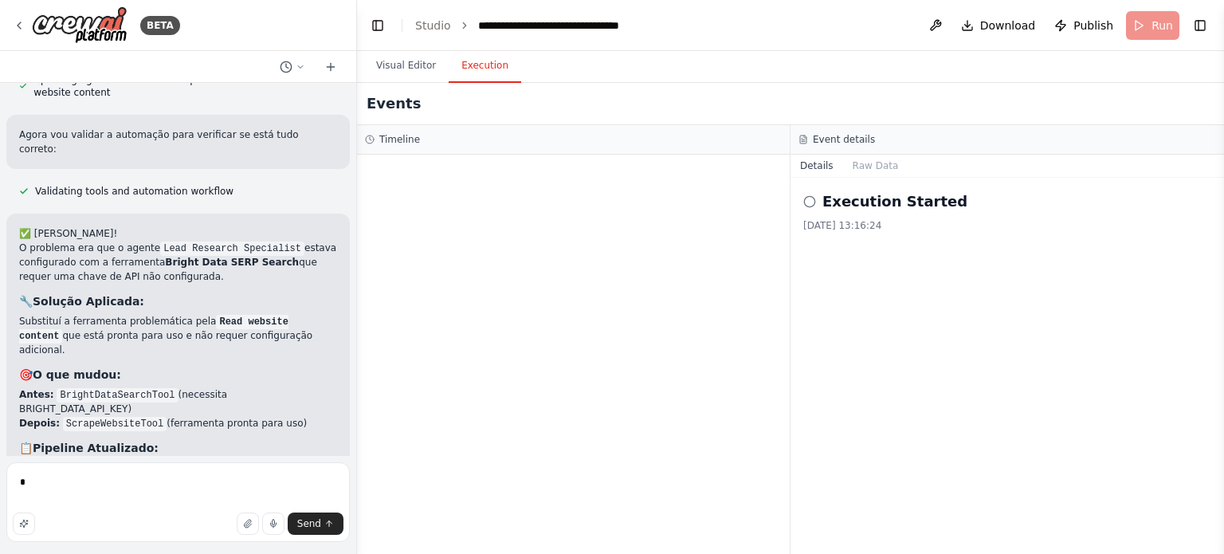
scroll to position [2144, 0]
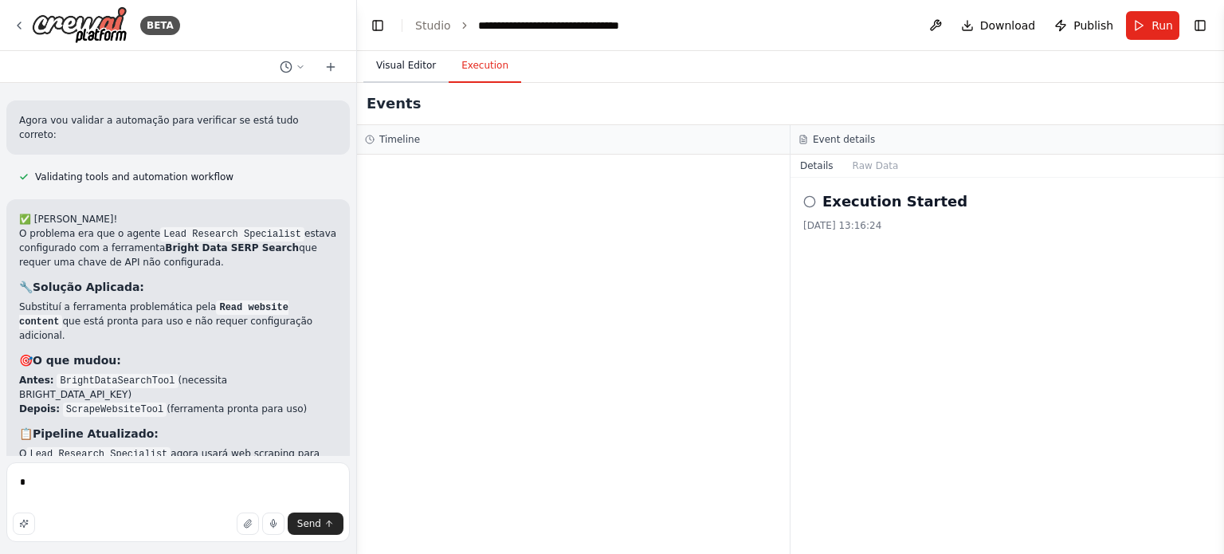
click at [411, 67] on button "Visual Editor" at bounding box center [406, 65] width 85 height 33
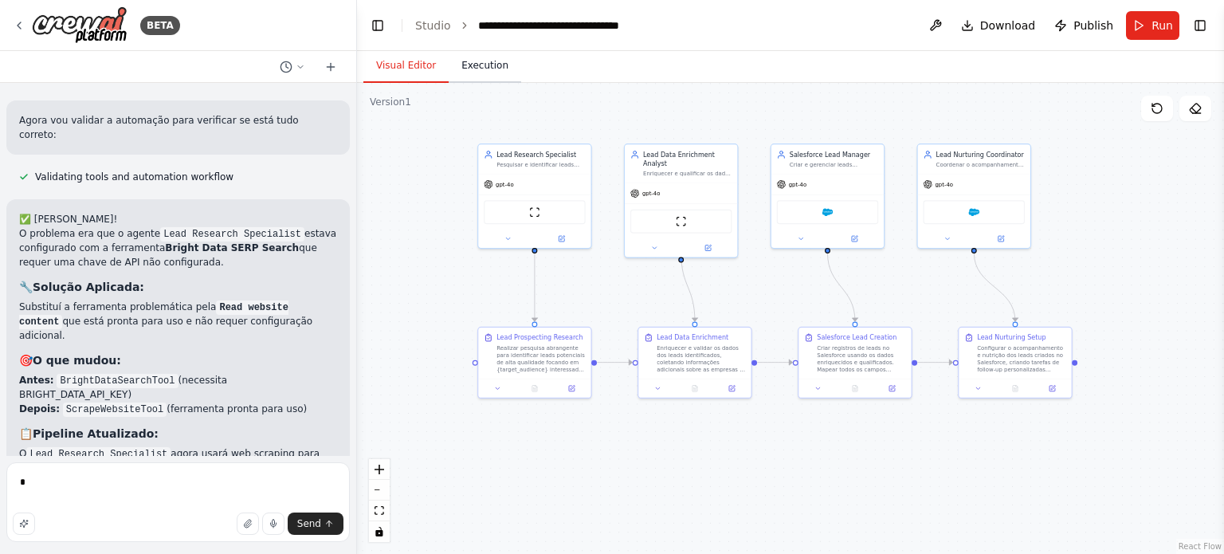
click at [469, 63] on button "Execution" at bounding box center [485, 65] width 73 height 33
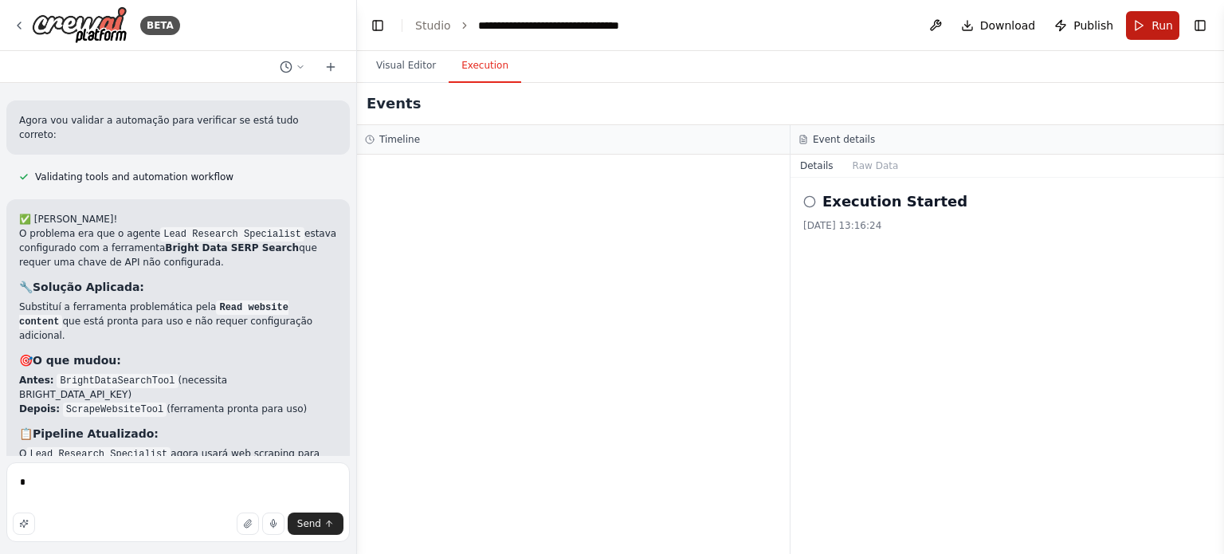
click at [1172, 18] on span "Run" at bounding box center [1163, 26] width 22 height 16
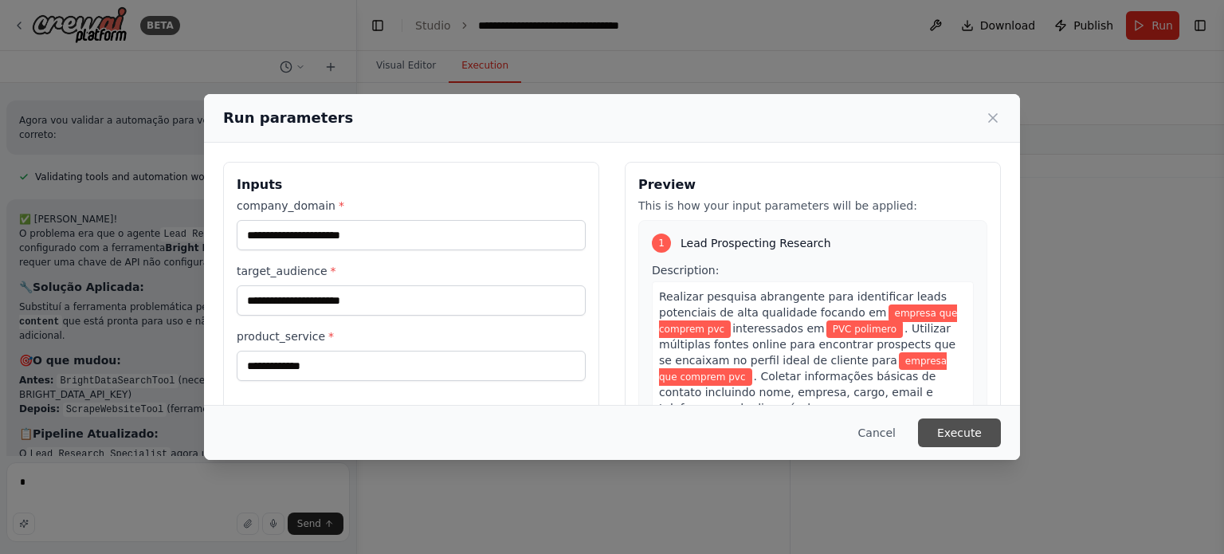
click at [969, 436] on button "Execute" at bounding box center [959, 433] width 83 height 29
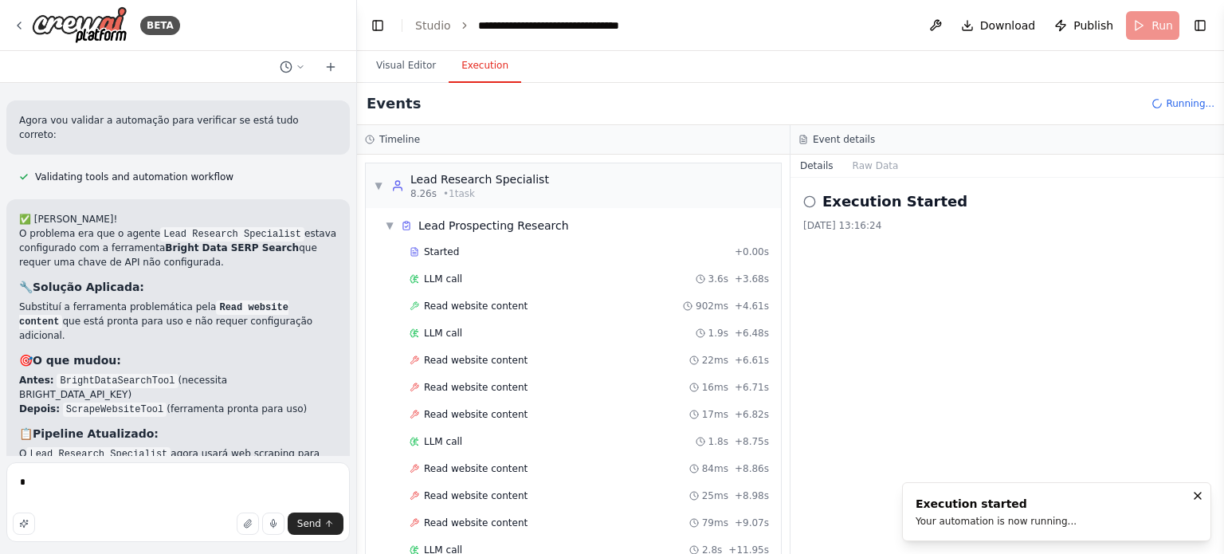
scroll to position [135, 0]
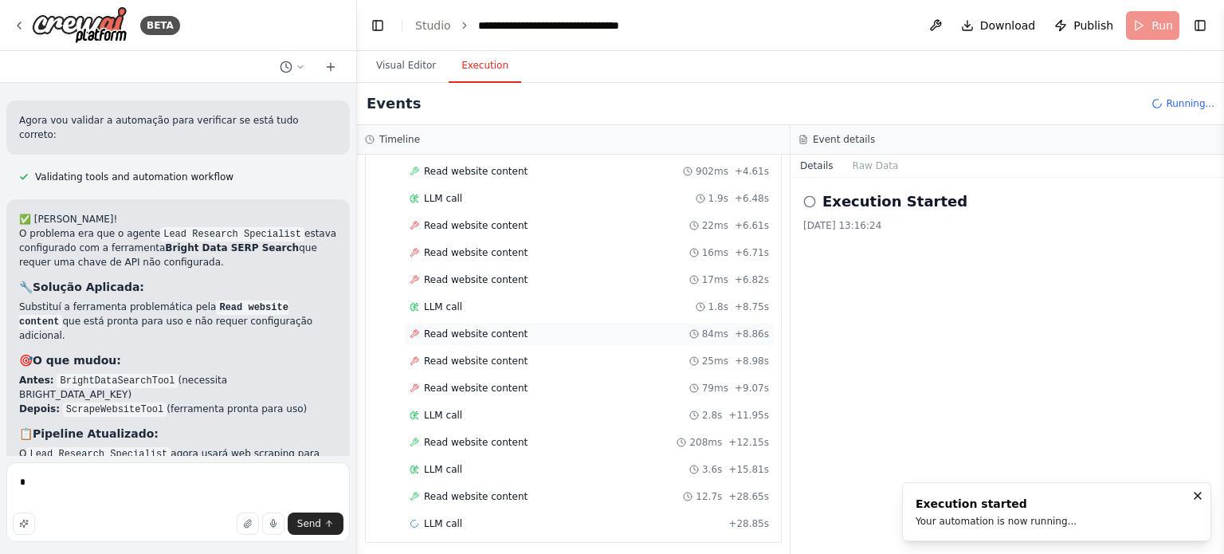
click at [478, 328] on span "Read website content" at bounding box center [476, 334] width 104 height 13
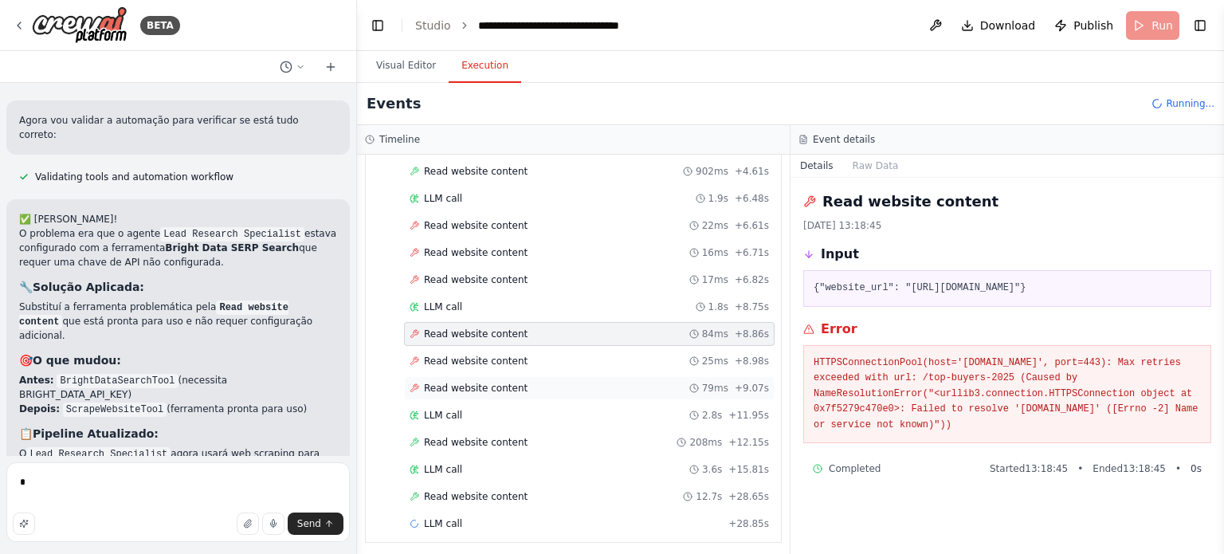
click at [507, 383] on span "Read website content" at bounding box center [476, 388] width 104 height 13
click at [516, 382] on div "Read website content 79ms + 9.07s" at bounding box center [590, 388] width 360 height 13
click at [508, 436] on span "Read website content" at bounding box center [476, 442] width 104 height 13
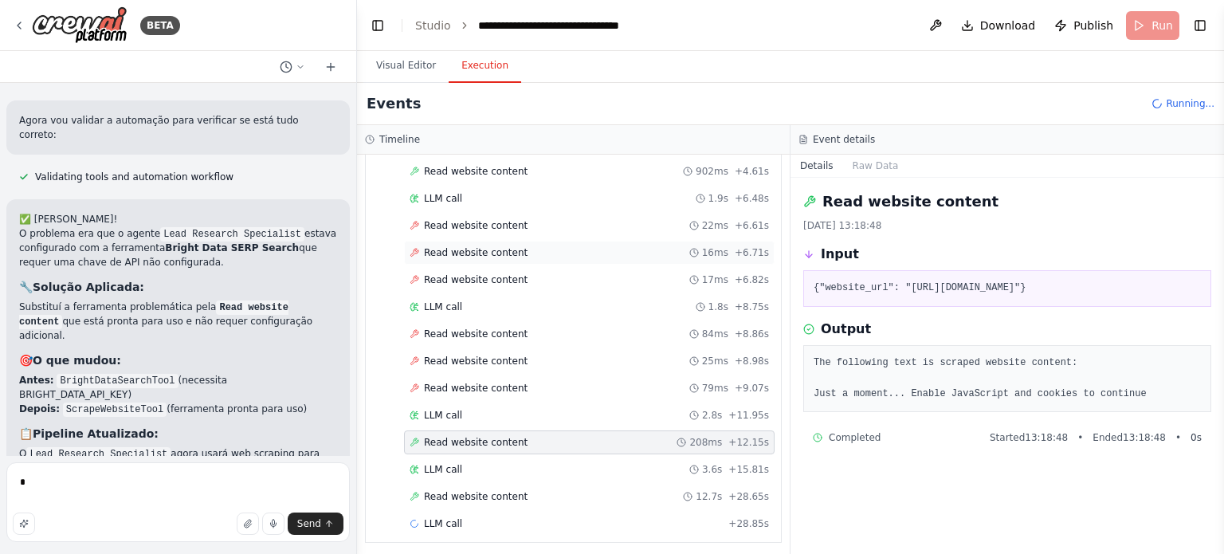
click at [484, 246] on span "Read website content" at bounding box center [476, 252] width 104 height 13
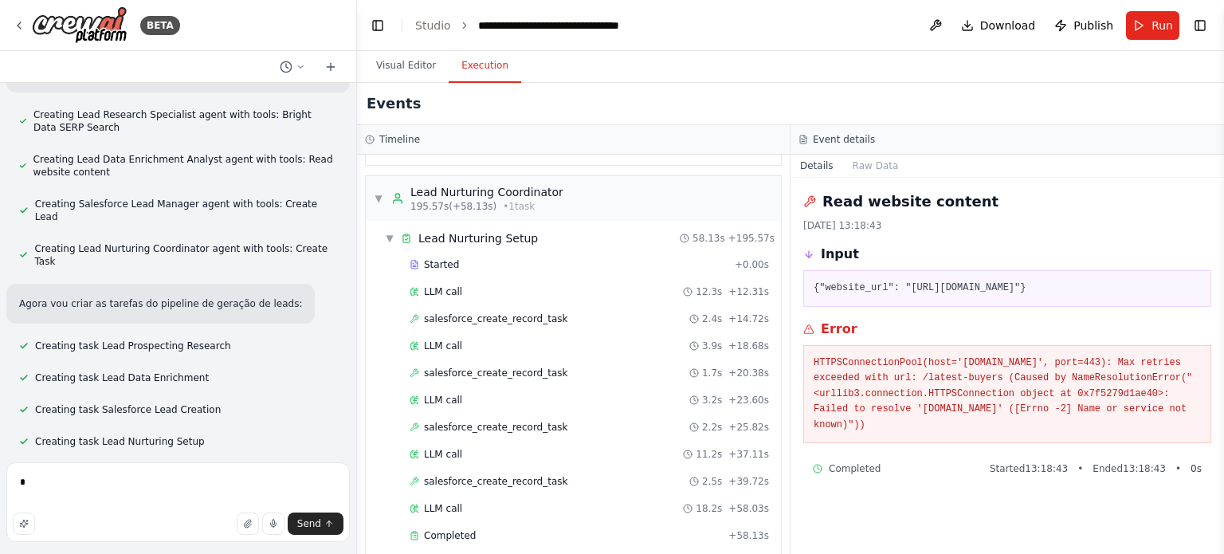
scroll to position [550, 0]
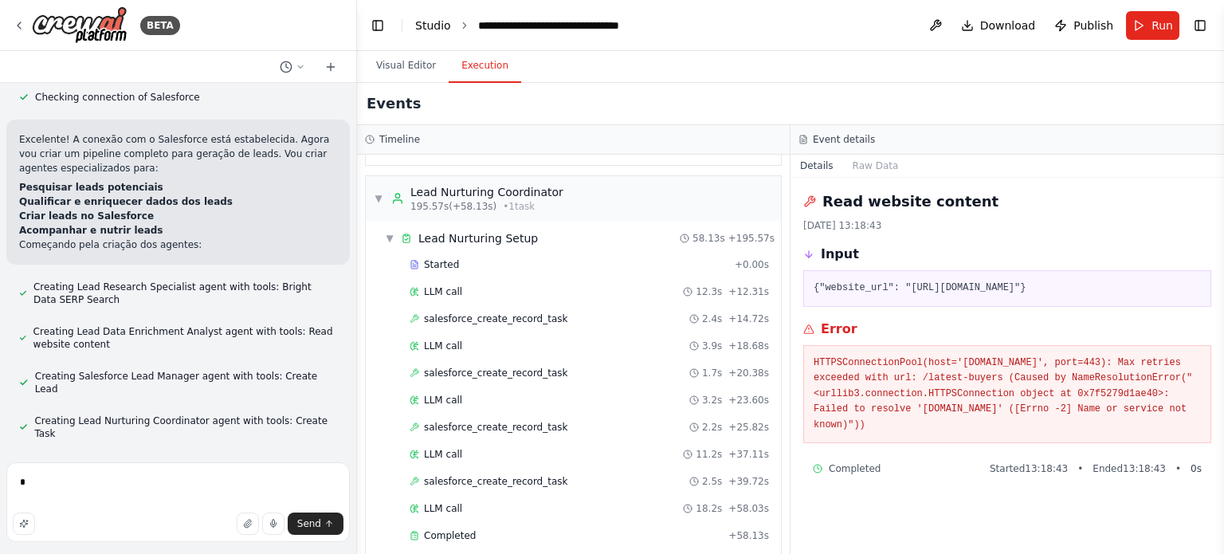
click at [437, 23] on link "Studio" at bounding box center [433, 25] width 36 height 13
